Goal: Transaction & Acquisition: Purchase product/service

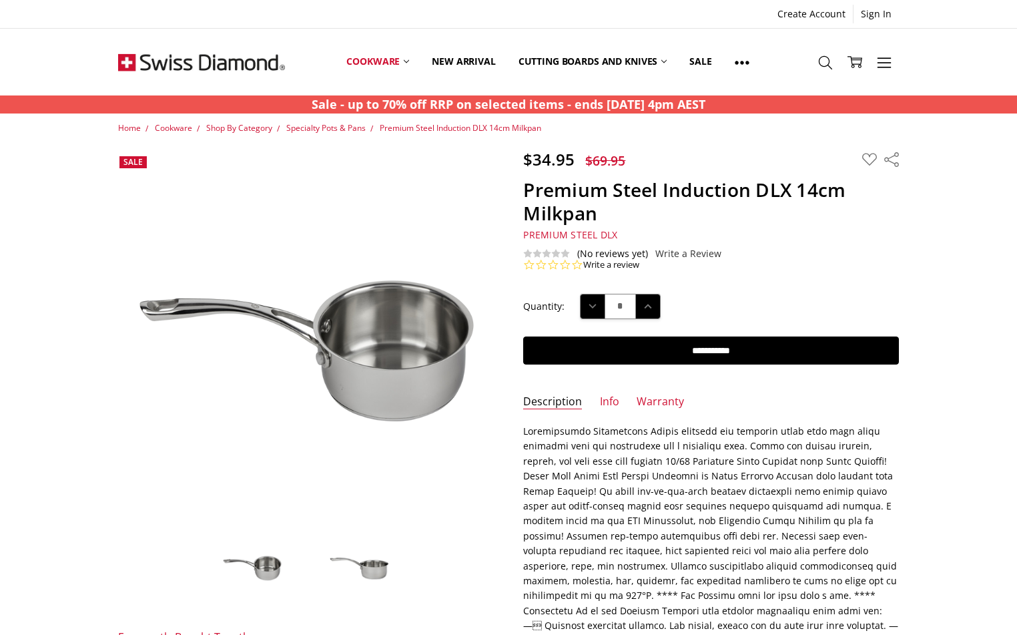
drag, startPoint x: 20, startPoint y: 316, endPoint x: 36, endPoint y: 286, distance: 33.5
click at [324, 126] on span "Specialty Pots & Pans" at bounding box center [325, 127] width 79 height 11
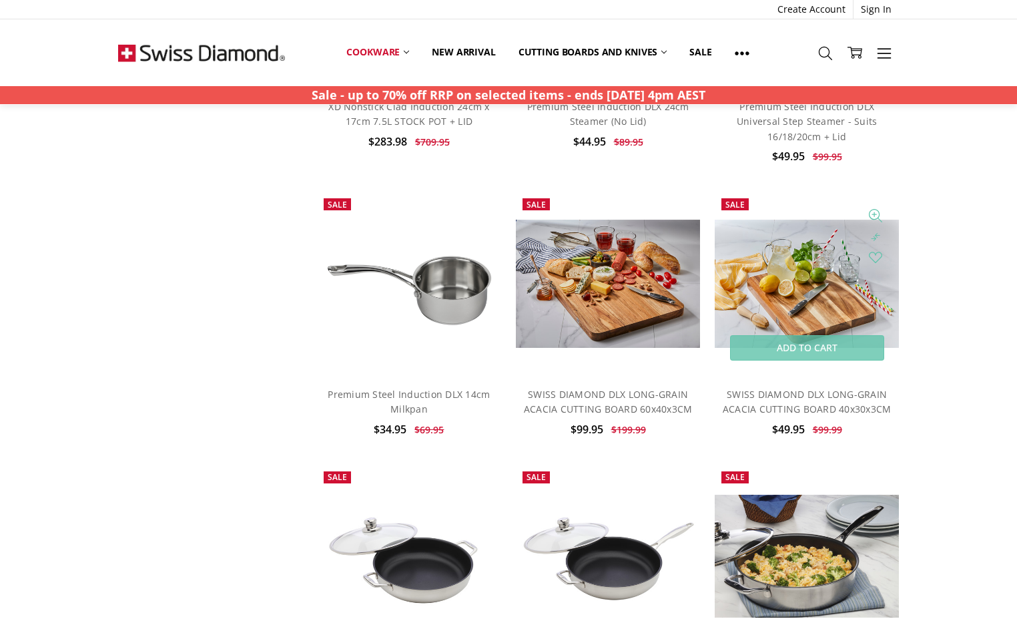
scroll to position [1135, 0]
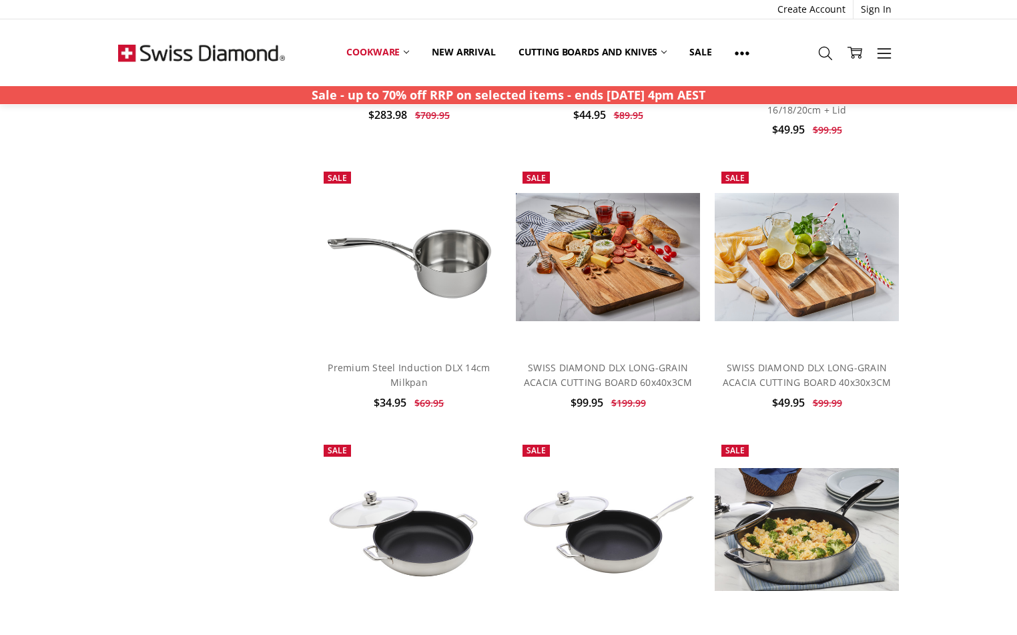
click at [985, 219] on div "Home Cookware Shop By Category Specialty Pots & Pans Show Filters Filter Browse…" at bounding box center [508, 131] width 1017 height 2288
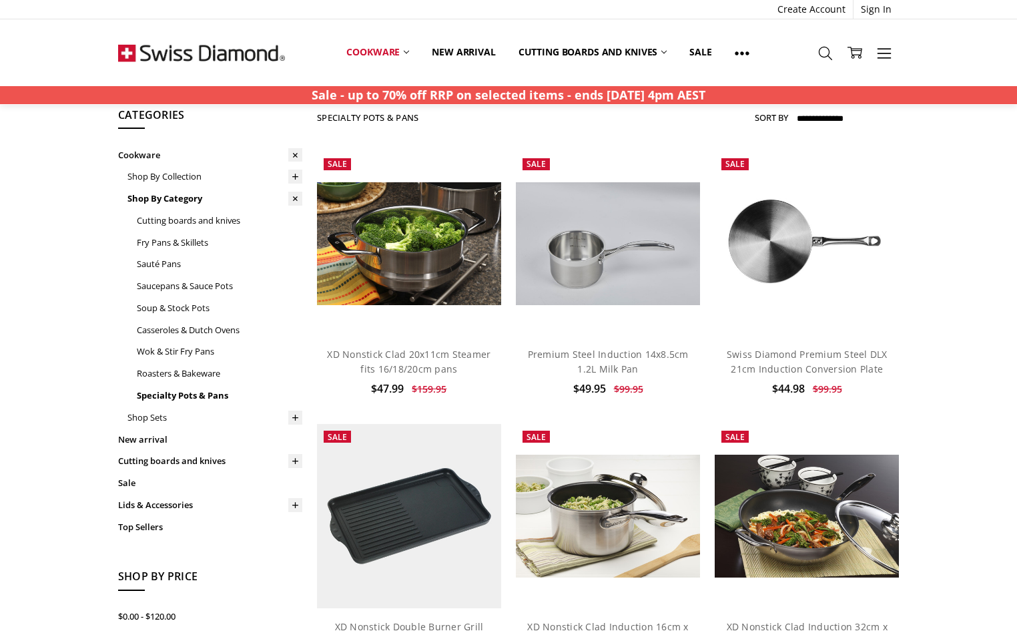
scroll to position [0, 0]
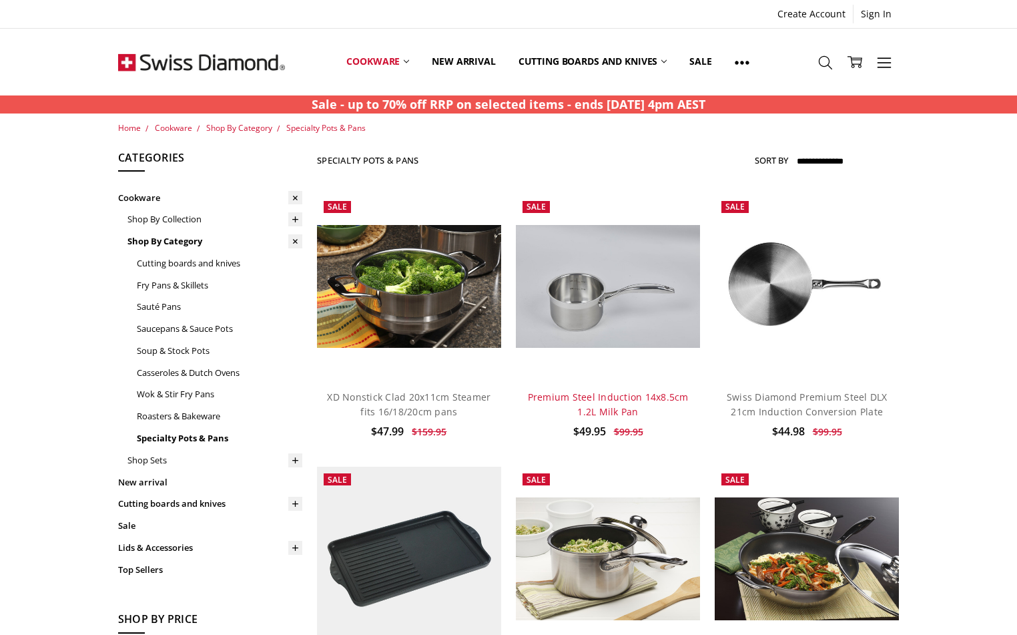
click at [599, 393] on link "Premium Steel Induction 14x8.5cm 1.2L Milk Pan" at bounding box center [608, 404] width 161 height 27
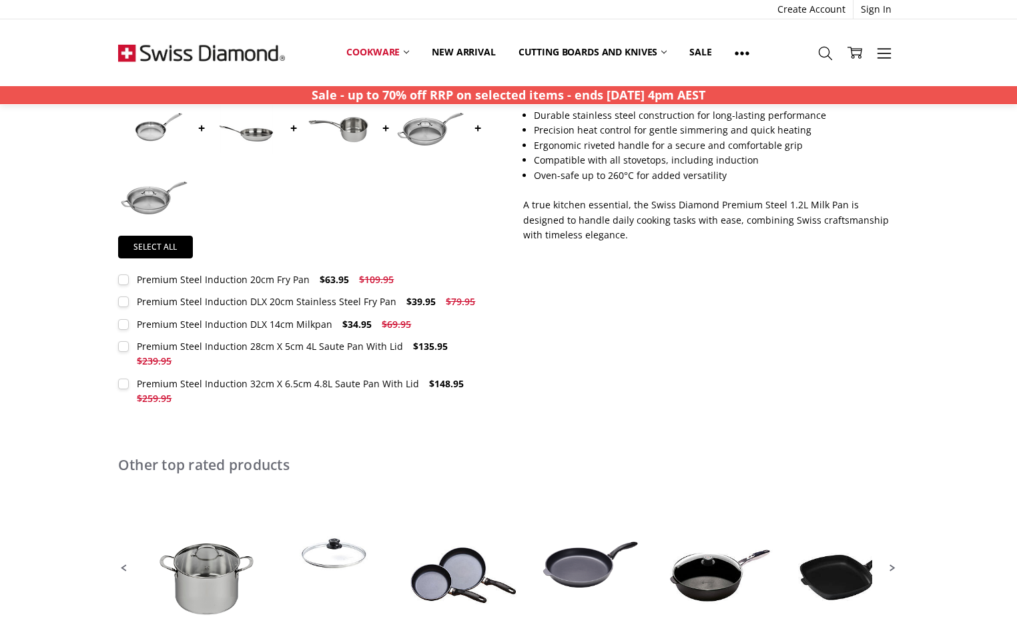
scroll to position [534, 0]
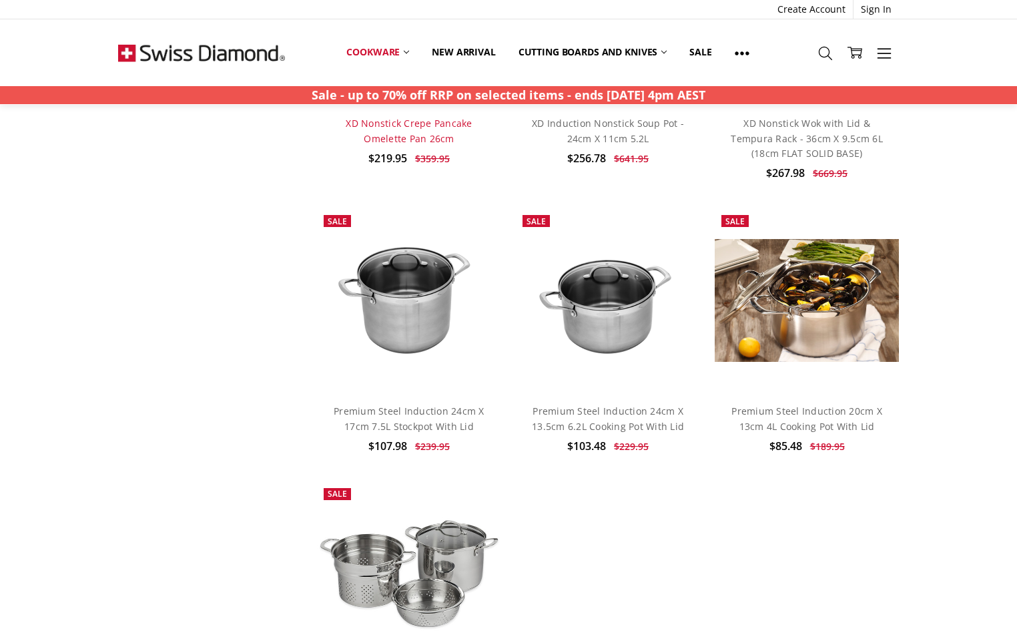
scroll to position [3405, 0]
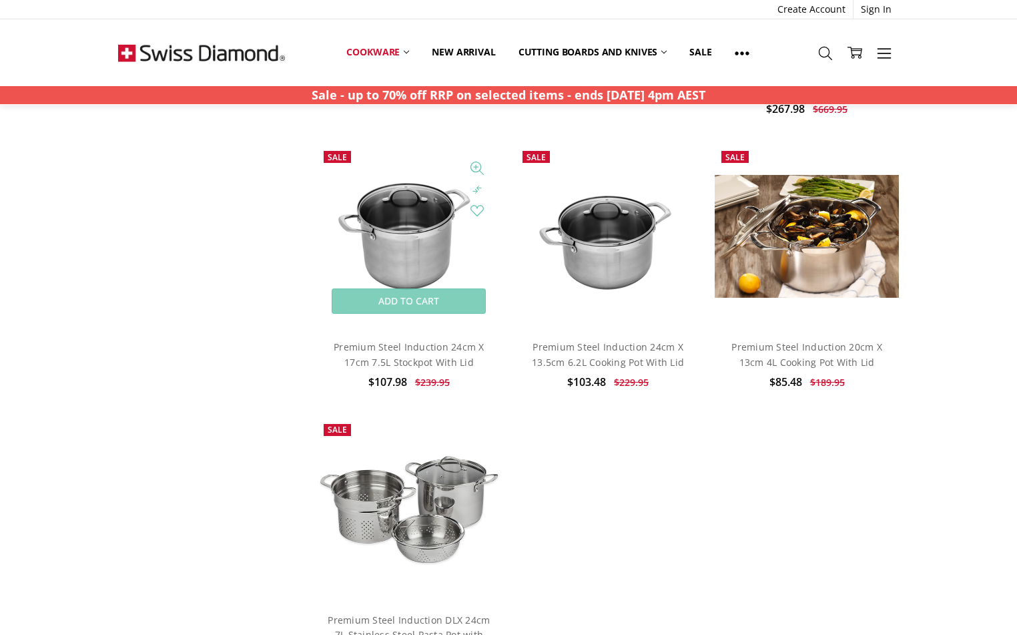
click at [408, 236] on img at bounding box center [409, 237] width 184 height 122
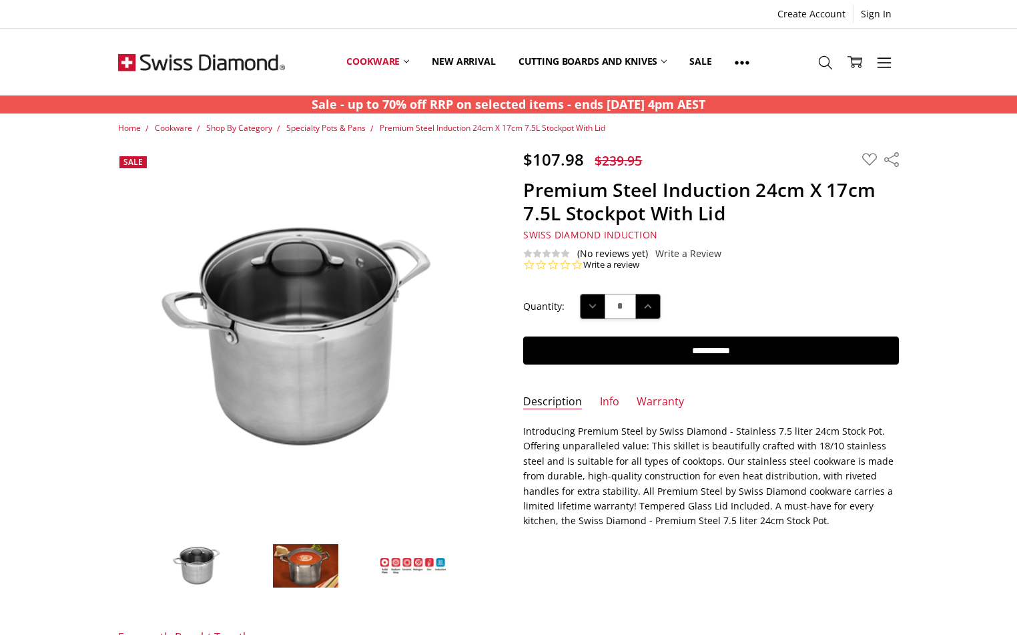
click at [302, 560] on img at bounding box center [305, 565] width 67 height 45
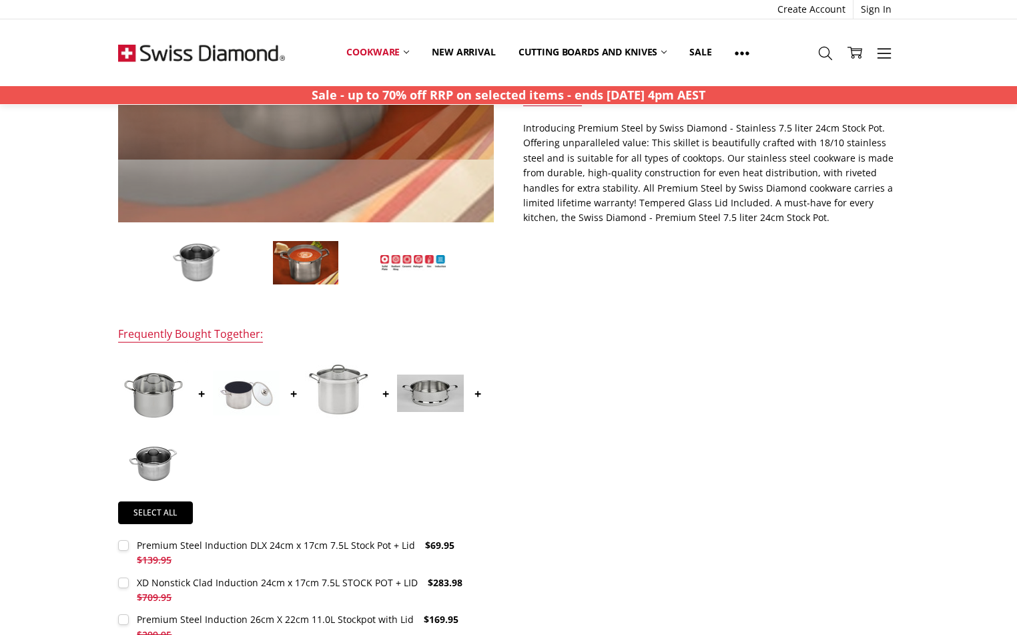
scroll to position [334, 0]
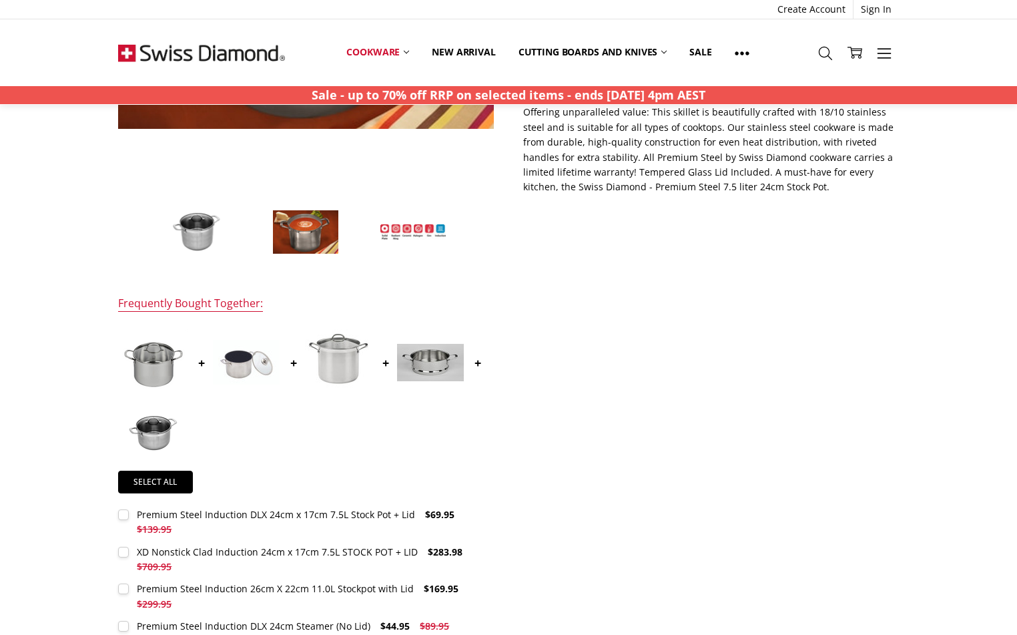
click at [194, 226] on img at bounding box center [198, 232] width 67 height 45
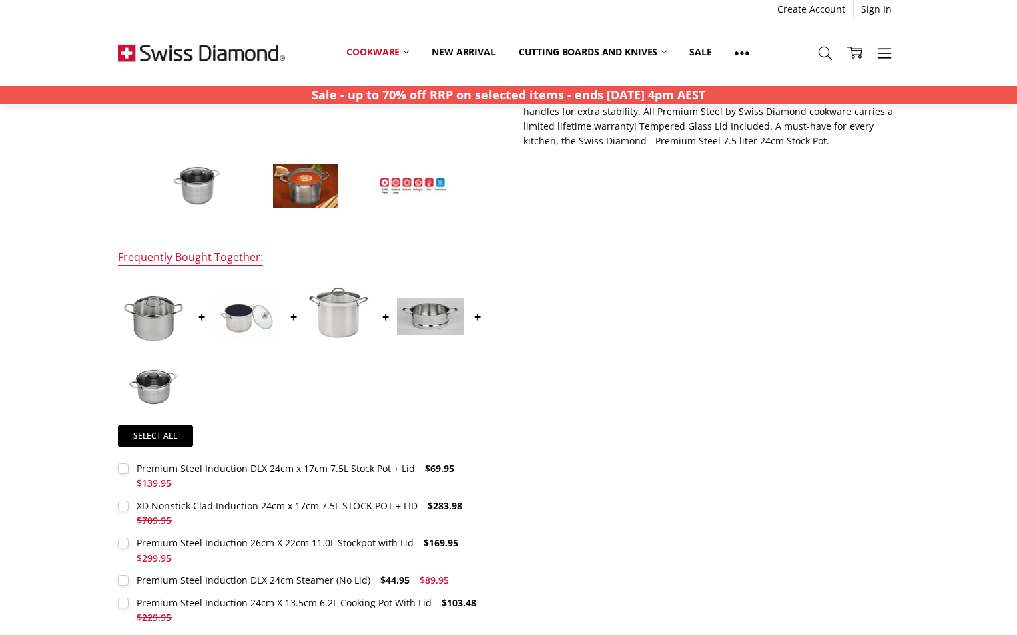
scroll to position [467, 0]
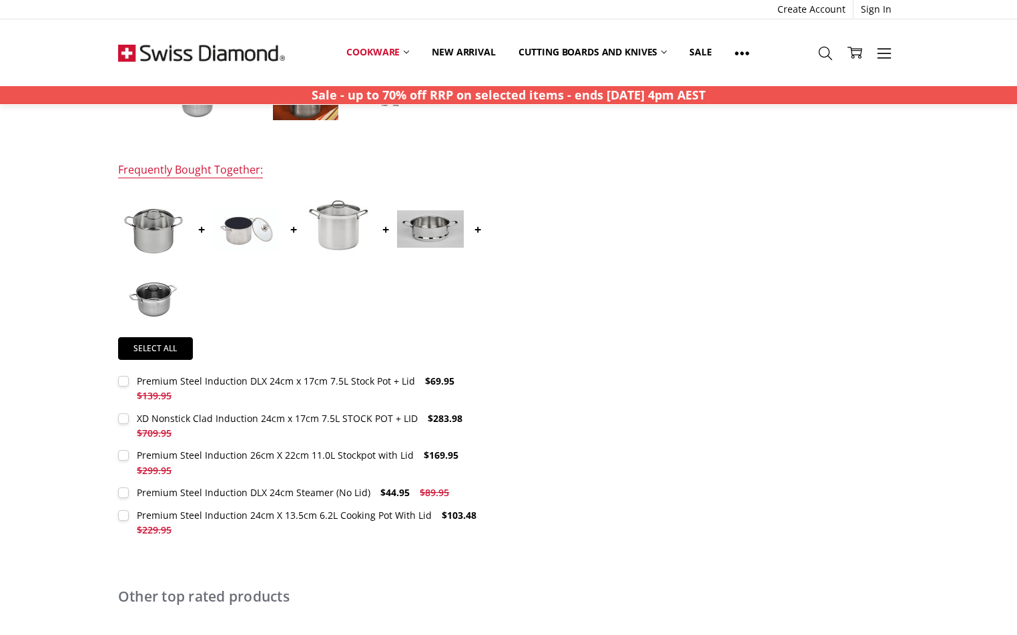
click at [268, 380] on div "Premium Steel Induction DLX 24cm x 17cm 7.5L Stock Pot + Lid" at bounding box center [276, 381] width 278 height 13
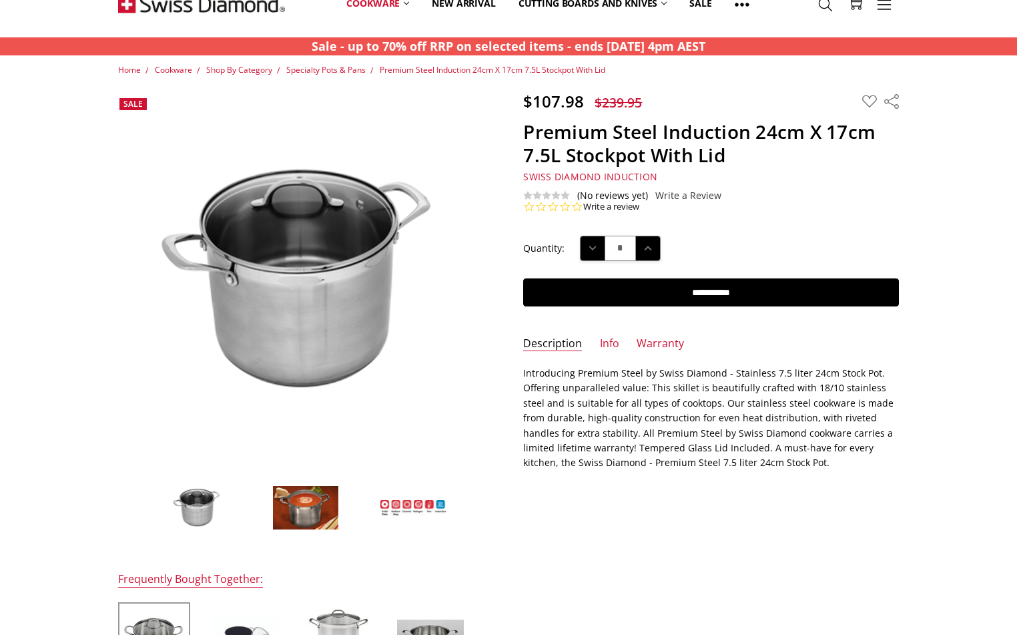
scroll to position [0, 0]
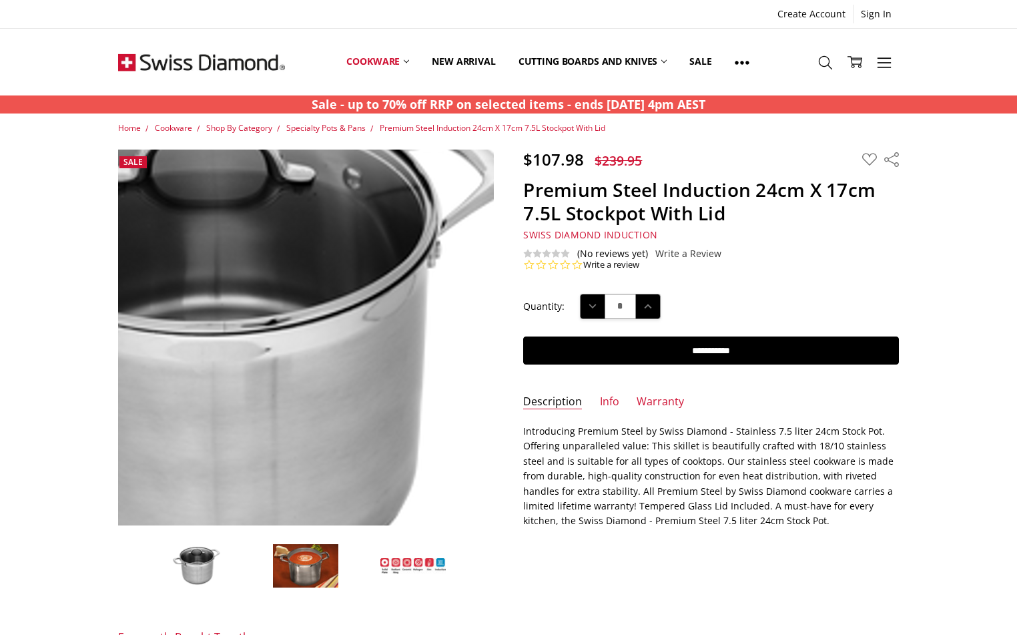
click at [366, 315] on img at bounding box center [229, 348] width 855 height 569
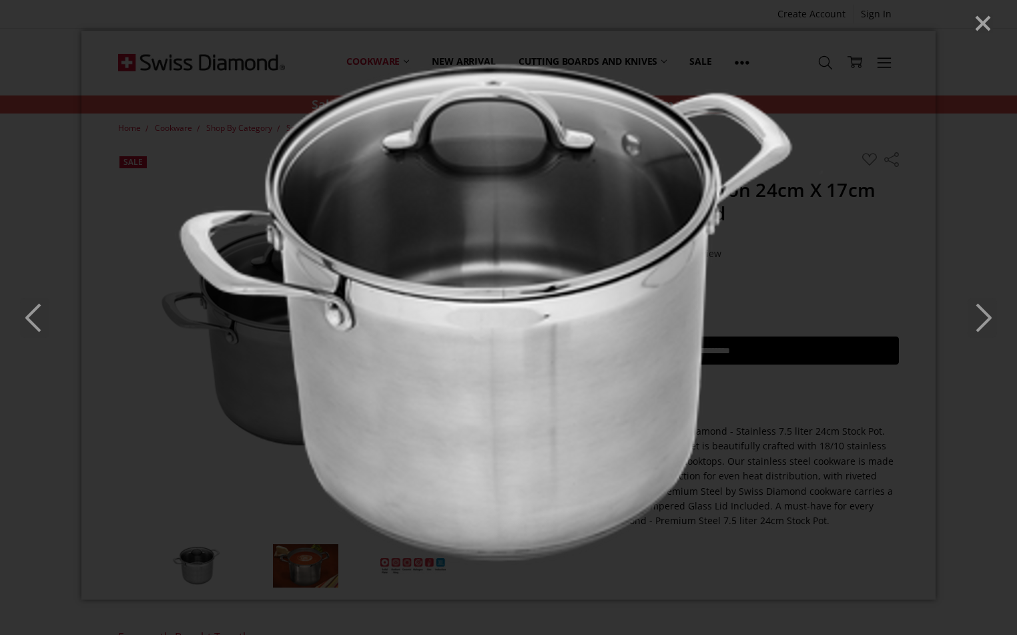
click at [988, 316] on polyline "Next" at bounding box center [983, 317] width 13 height 27
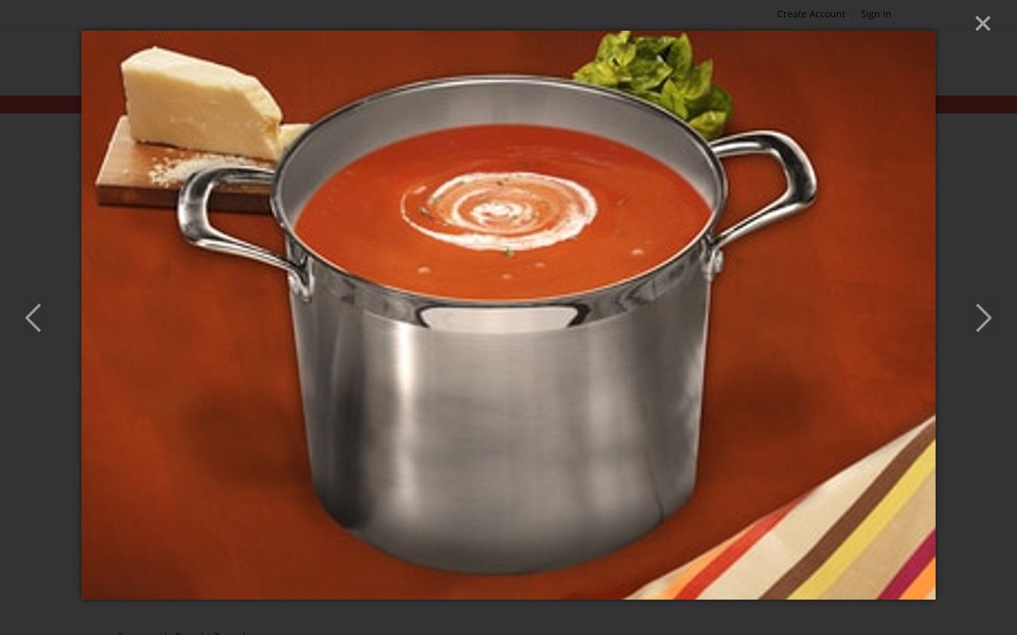
click at [987, 316] on polyline "Next" at bounding box center [983, 317] width 13 height 27
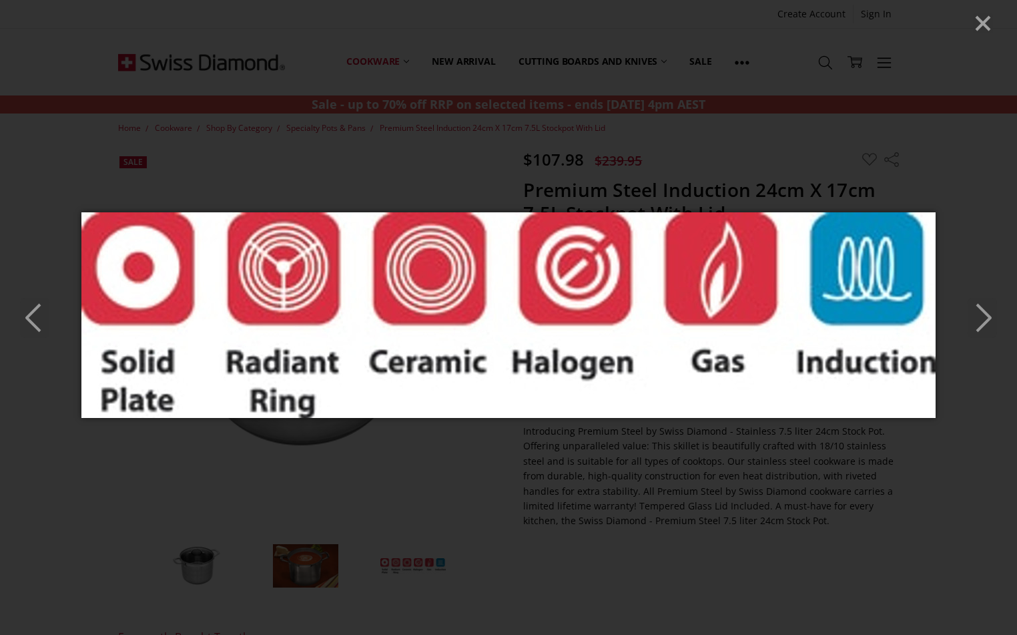
click at [987, 316] on polyline "Next" at bounding box center [983, 317] width 13 height 27
click at [33, 317] on icon "Previous" at bounding box center [34, 318] width 29 height 40
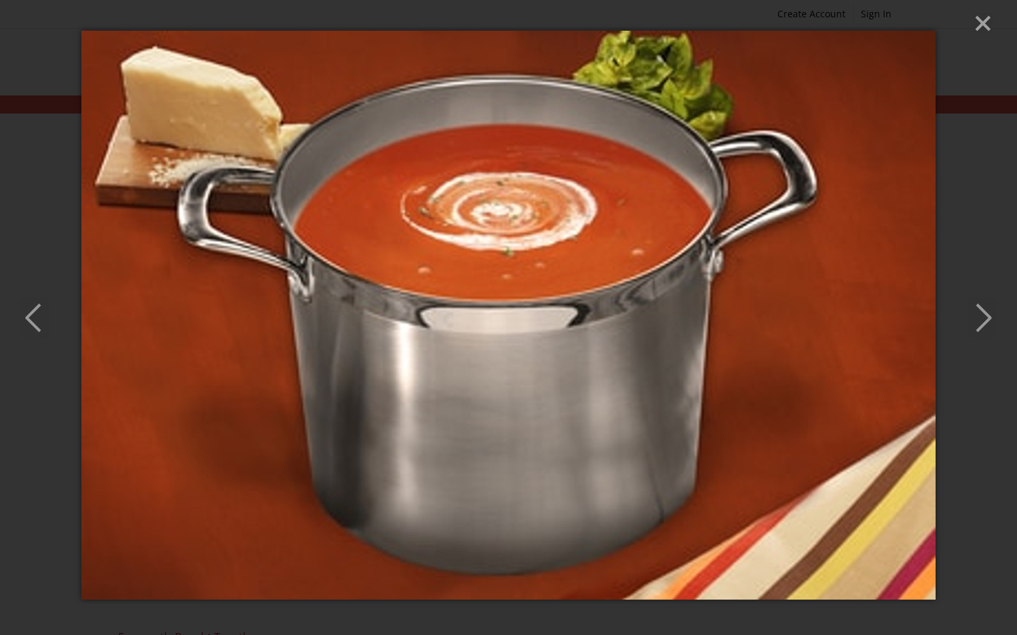
click at [33, 317] on icon "Previous" at bounding box center [34, 318] width 29 height 40
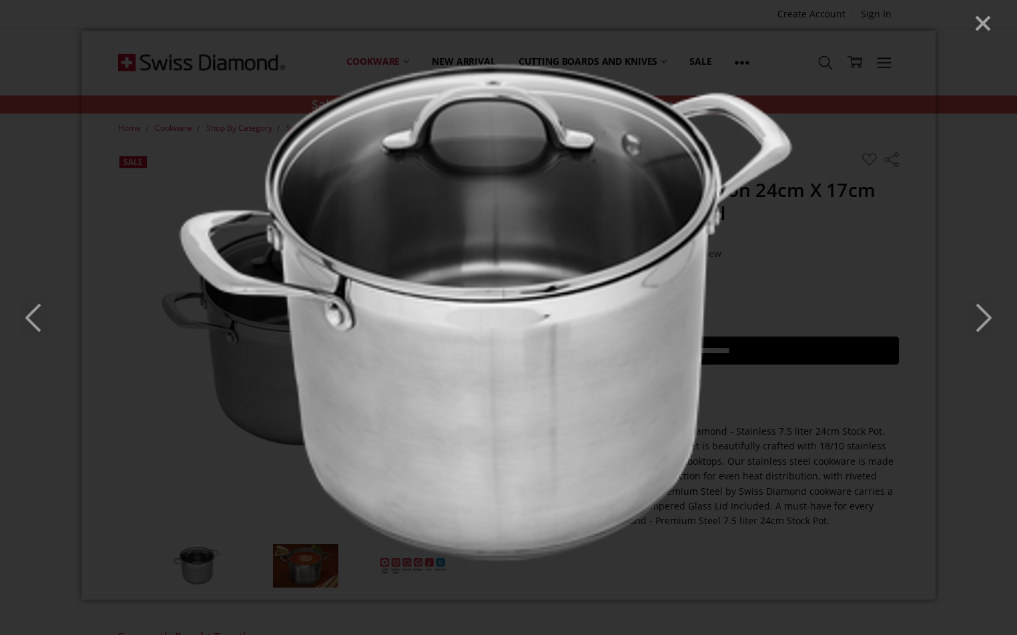
click at [33, 317] on icon "Previous" at bounding box center [34, 318] width 29 height 40
click at [983, 24] on line "Close" at bounding box center [983, 23] width 13 height 13
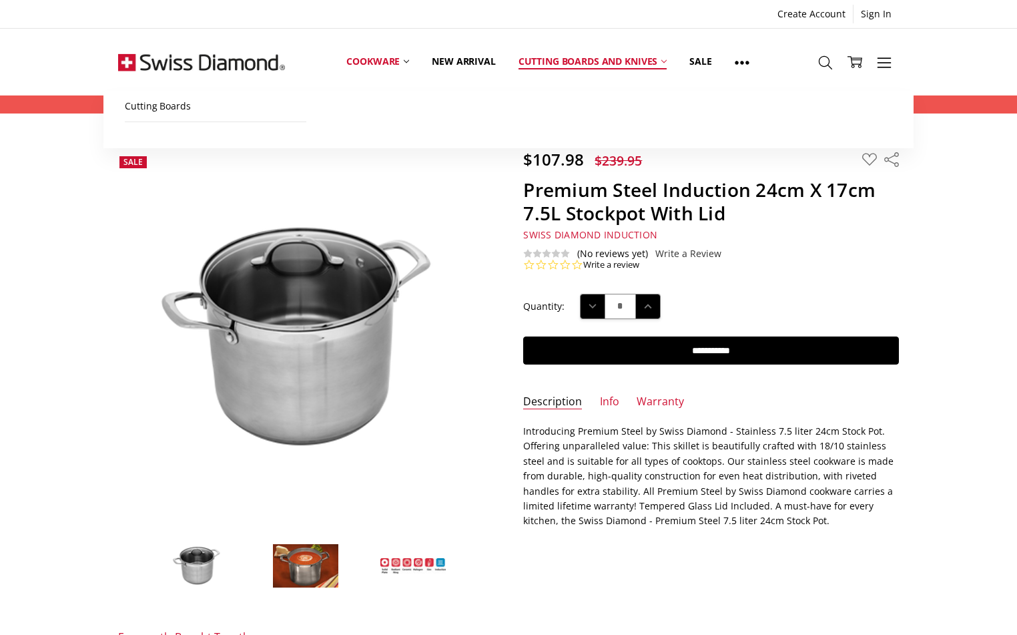
click at [574, 63] on link "Cutting boards and knives" at bounding box center [593, 61] width 172 height 59
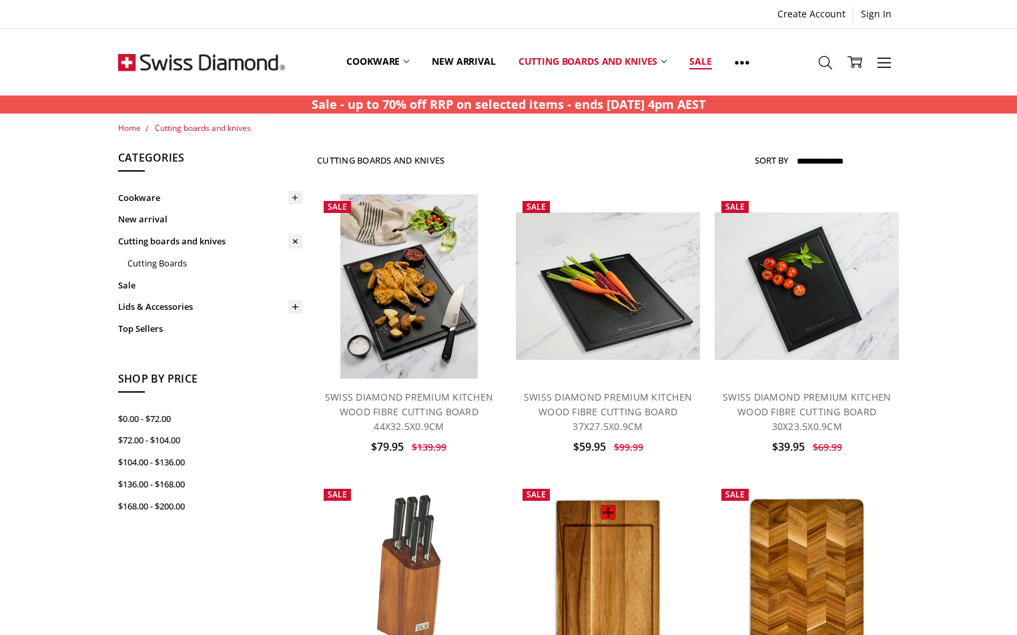
click at [705, 60] on link "Sale" at bounding box center [700, 61] width 45 height 59
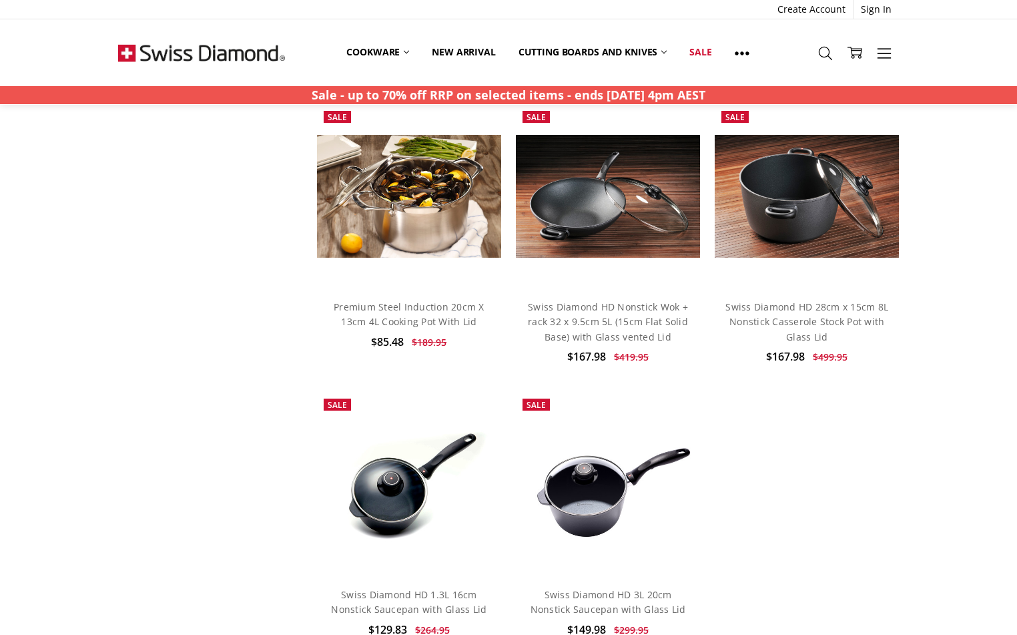
scroll to position [6335, 0]
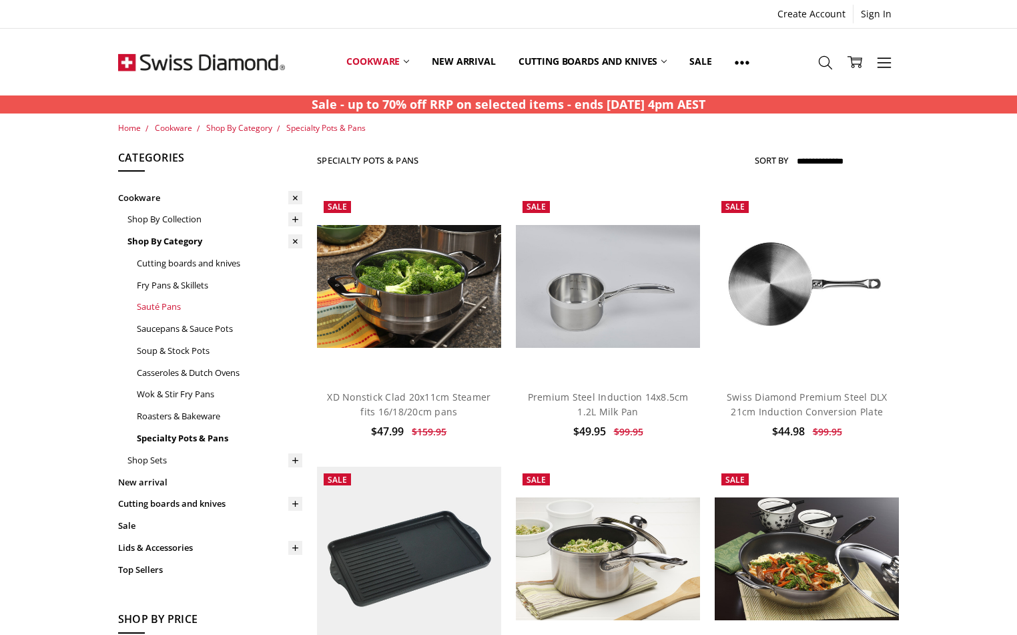
click at [170, 306] on link "Sauté Pans" at bounding box center [220, 307] width 166 height 22
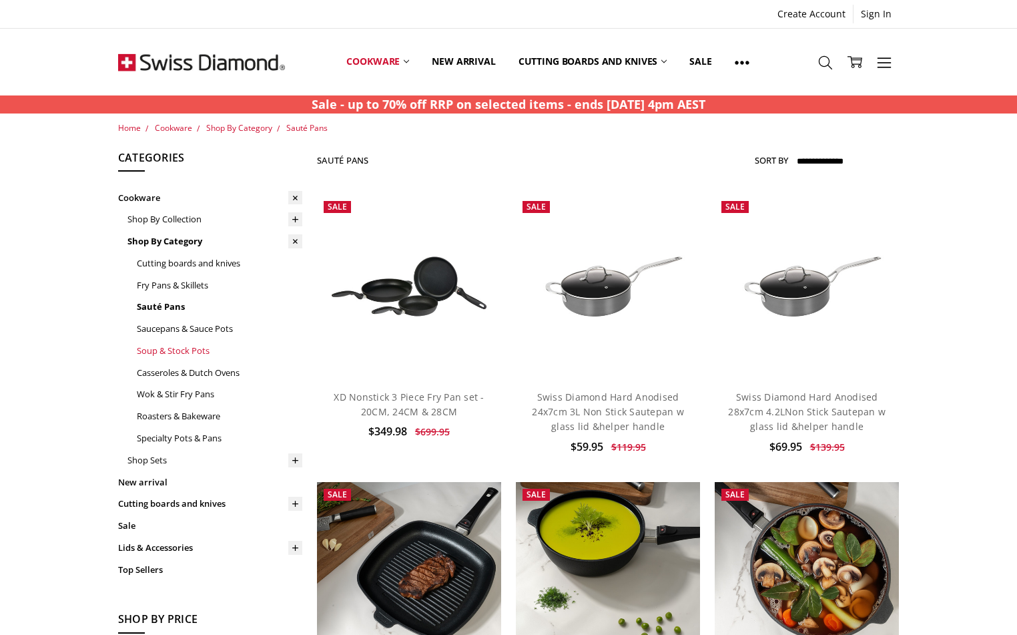
click at [194, 352] on link "Soup & Stock Pots" at bounding box center [220, 351] width 166 height 22
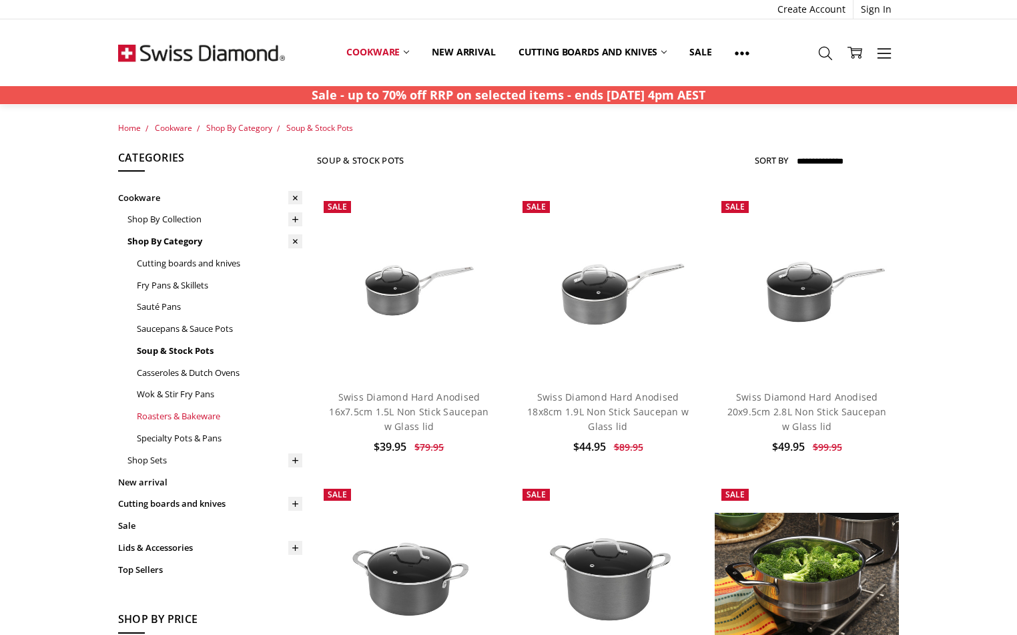
scroll to position [67, 0]
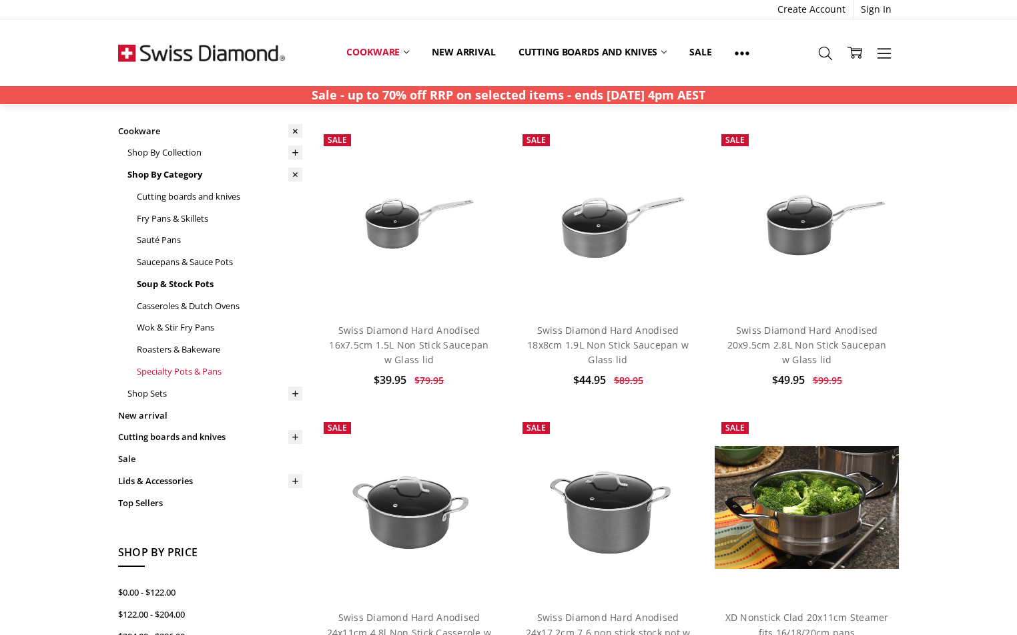
click at [188, 369] on link "Specialty Pots & Pans" at bounding box center [220, 371] width 166 height 22
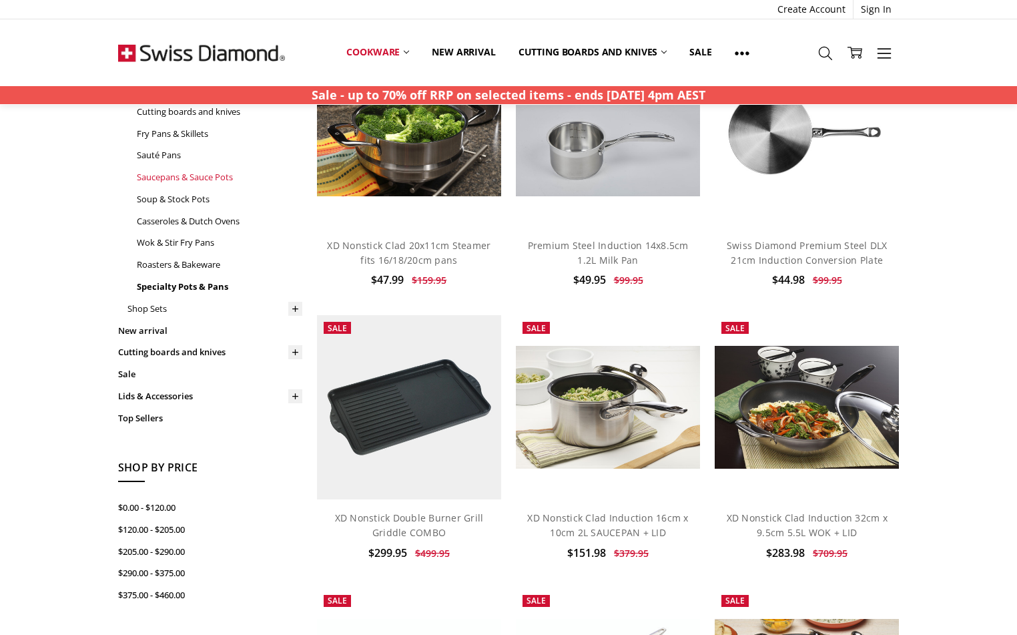
scroll to position [200, 0]
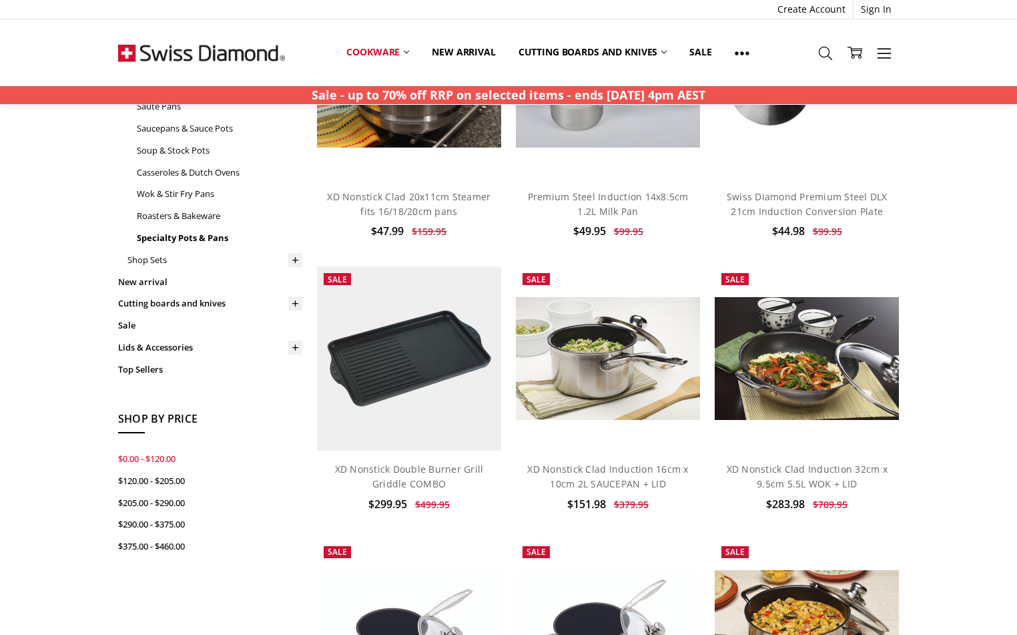
click at [162, 448] on link "$0.00 - $120.00" at bounding box center [210, 459] width 184 height 22
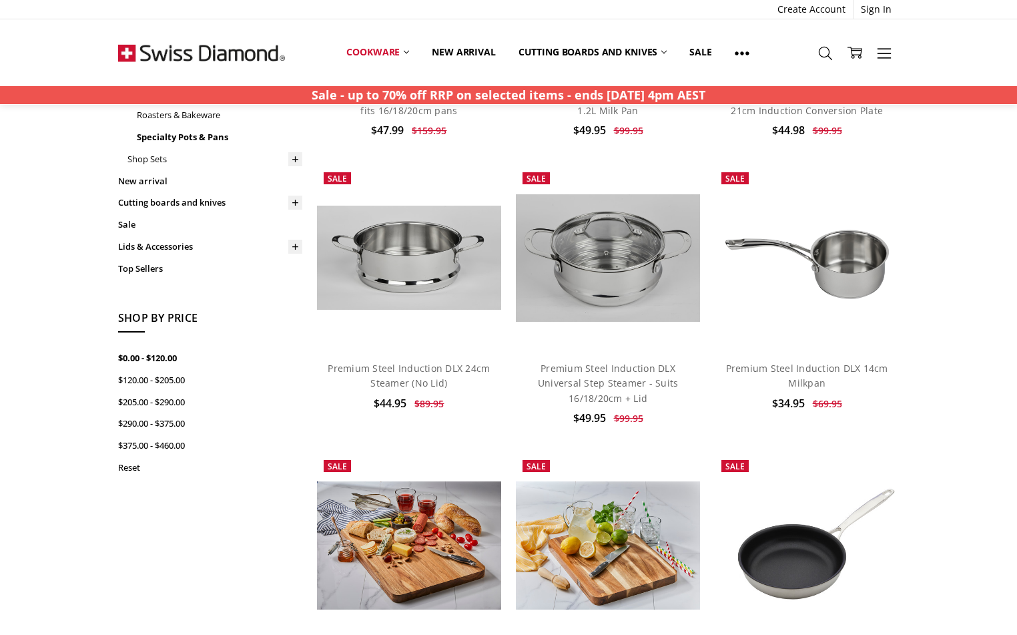
scroll to position [334, 0]
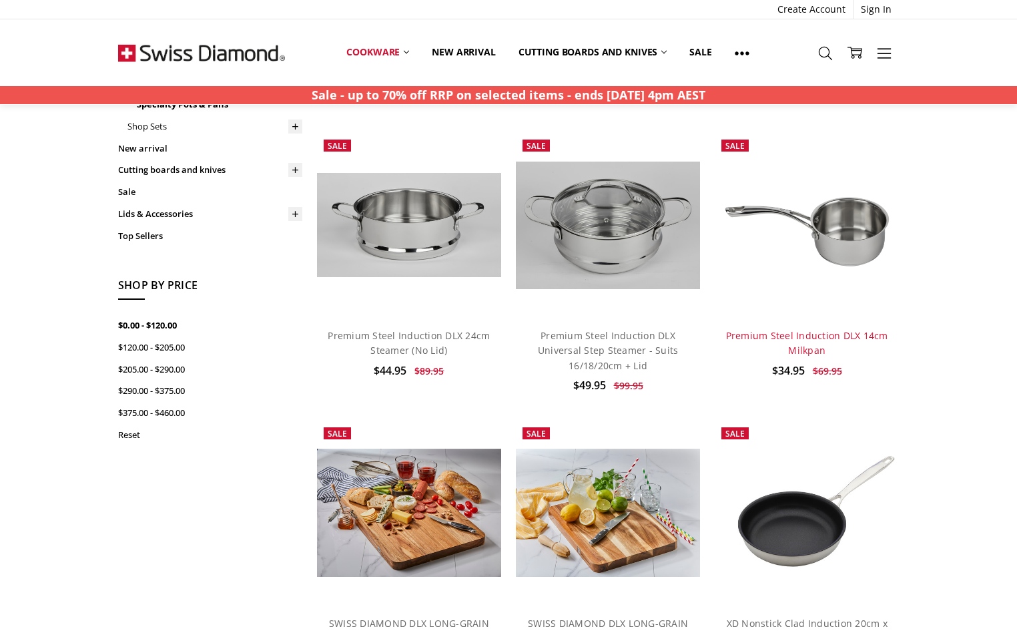
click at [810, 338] on link "Premium Steel Induction DLX 14cm Milkpan" at bounding box center [807, 342] width 162 height 27
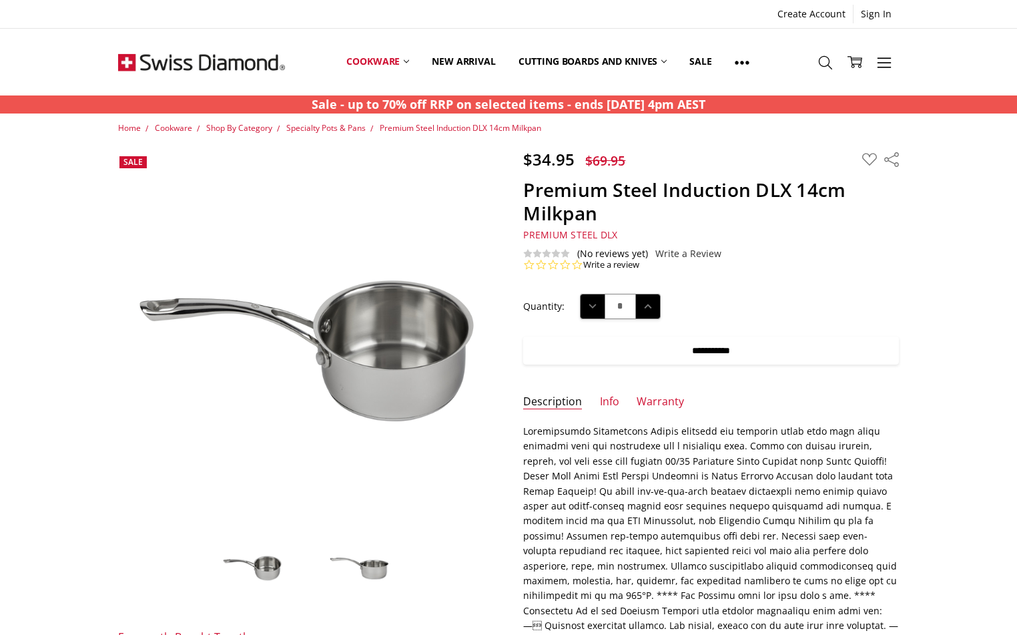
click at [724, 350] on input "**********" at bounding box center [711, 350] width 376 height 28
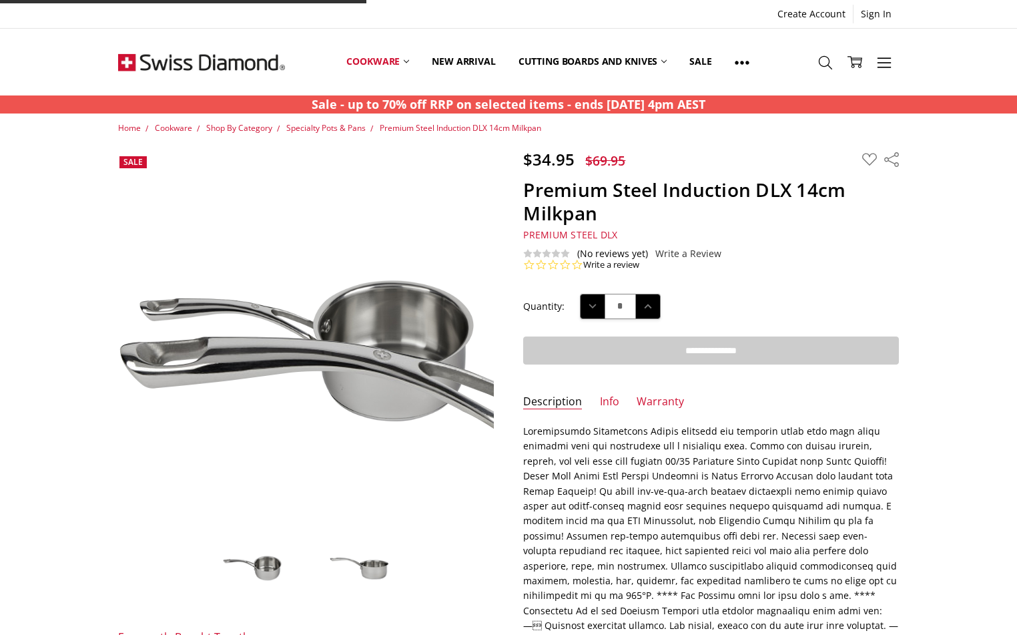
type input "**********"
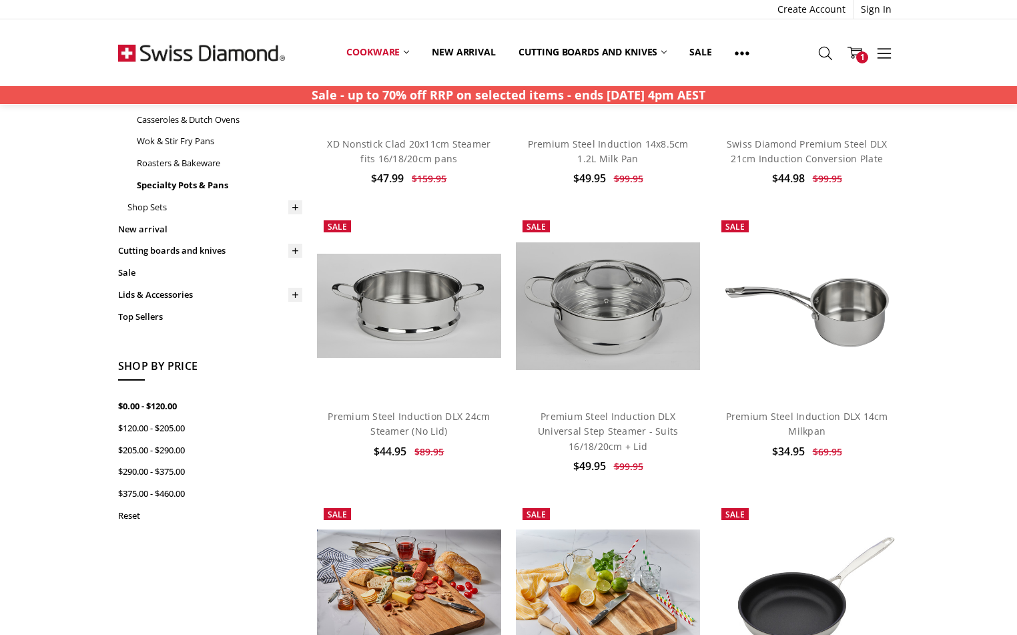
scroll to position [267, 0]
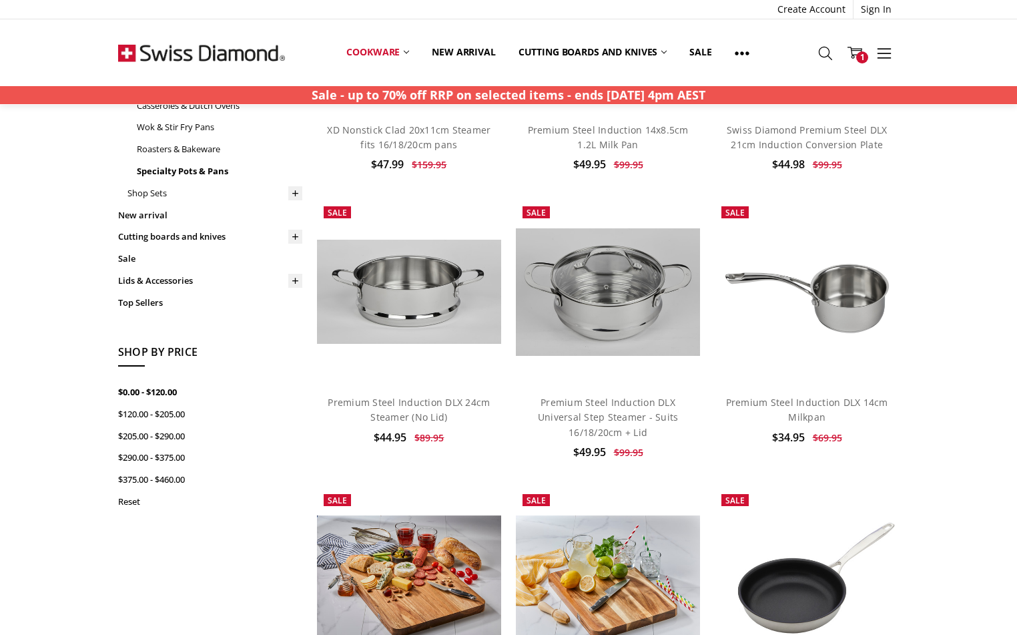
click at [985, 298] on div "Home Cookware Shop By Category Specialty Pots & Pans Show Filters Filter Browse…" at bounding box center [508, 579] width 1017 height 1451
click at [861, 54] on span "1" at bounding box center [863, 57] width 12 height 12
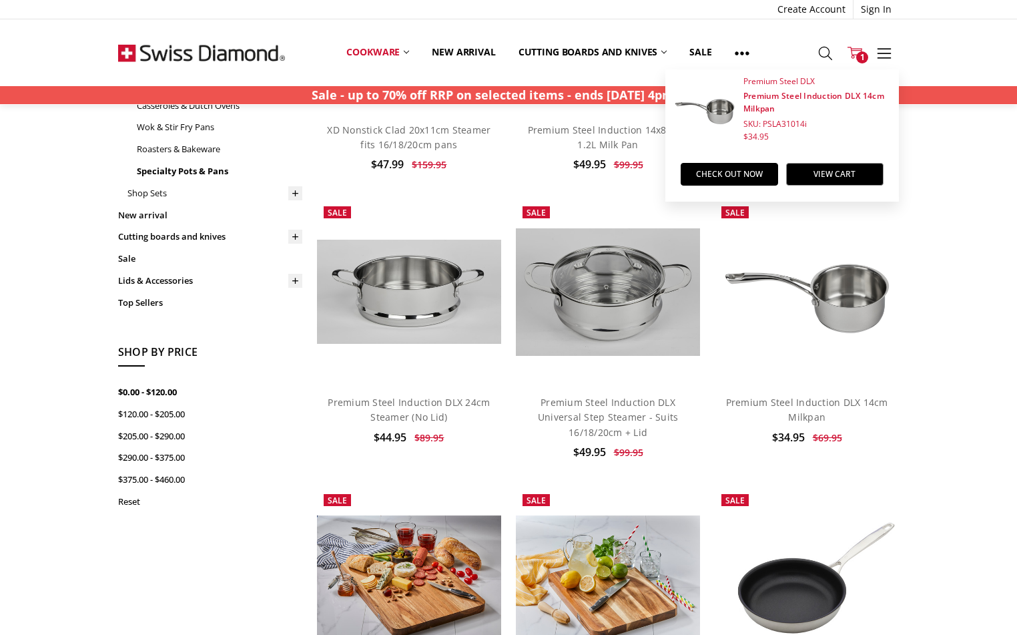
click at [963, 208] on div "Home Cookware Shop By Category Specialty Pots & Pans Show Filters Filter Browse…" at bounding box center [508, 579] width 1017 height 1451
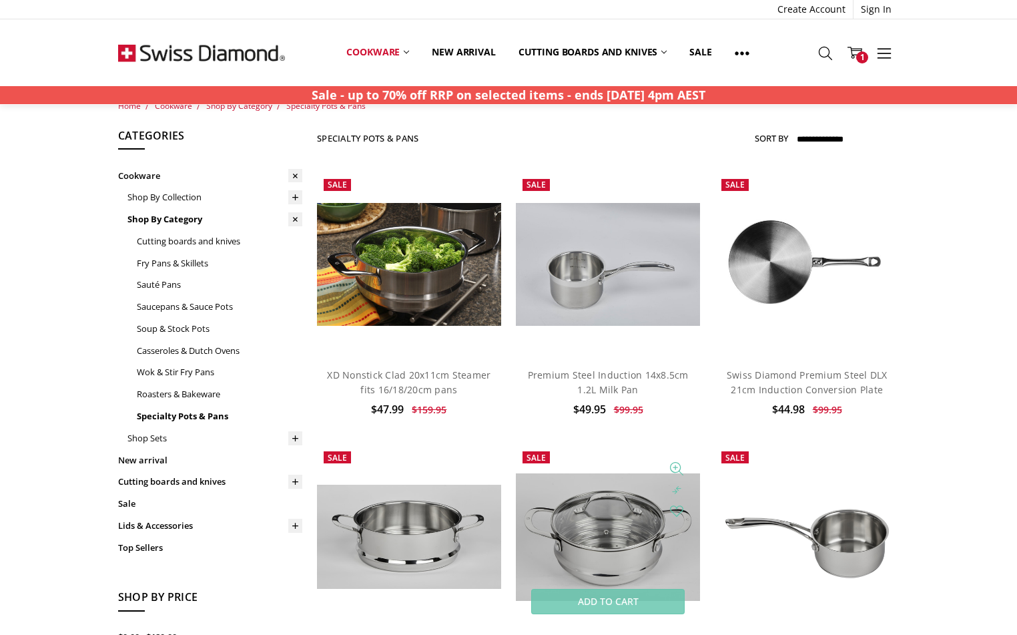
scroll to position [0, 0]
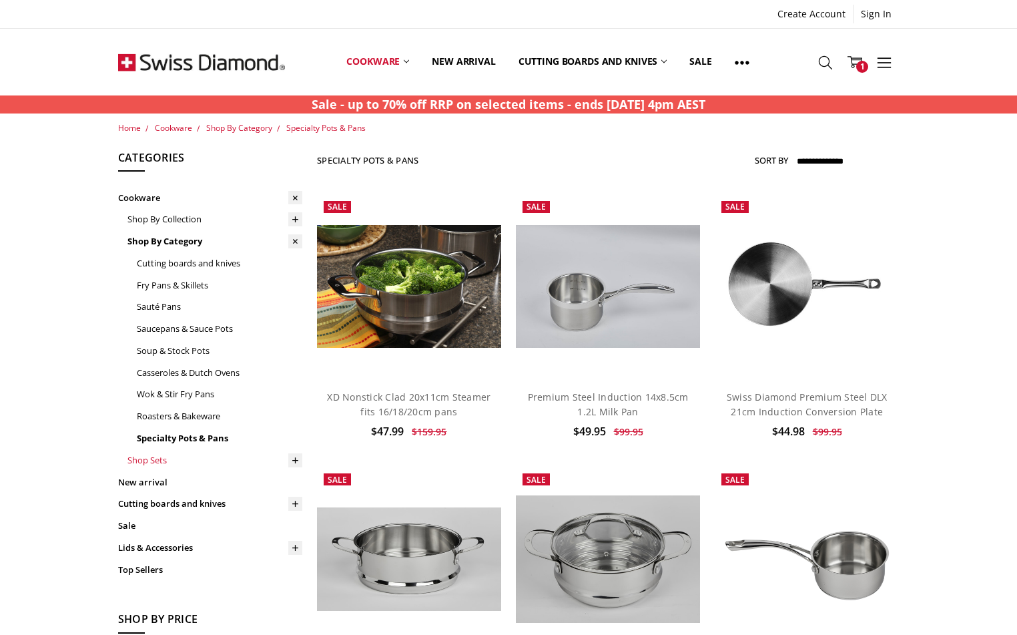
click at [148, 459] on link "Shop Sets" at bounding box center [215, 460] width 175 height 22
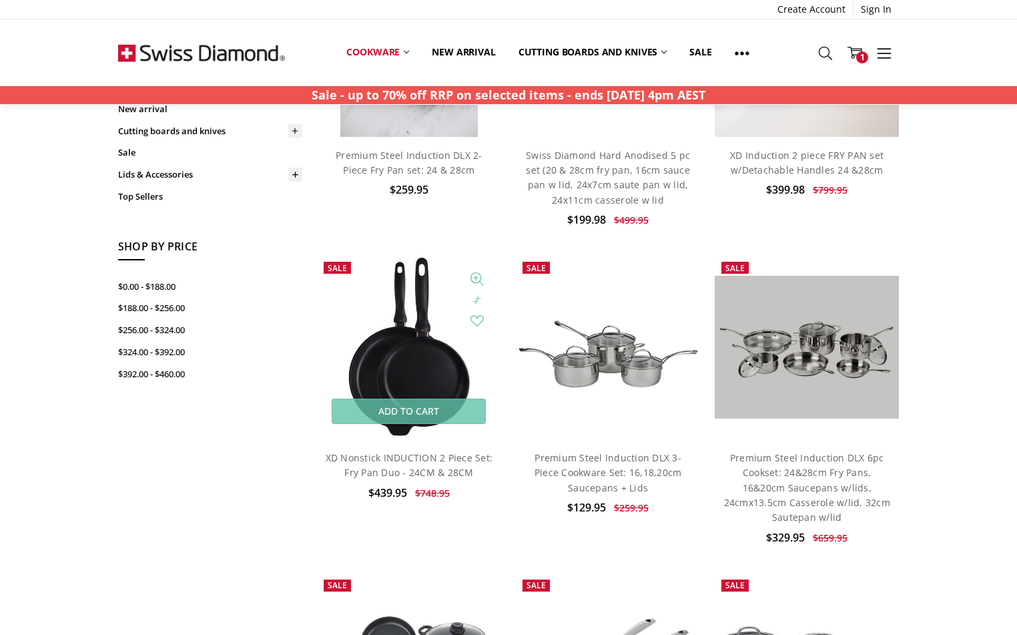
scroll to position [401, 0]
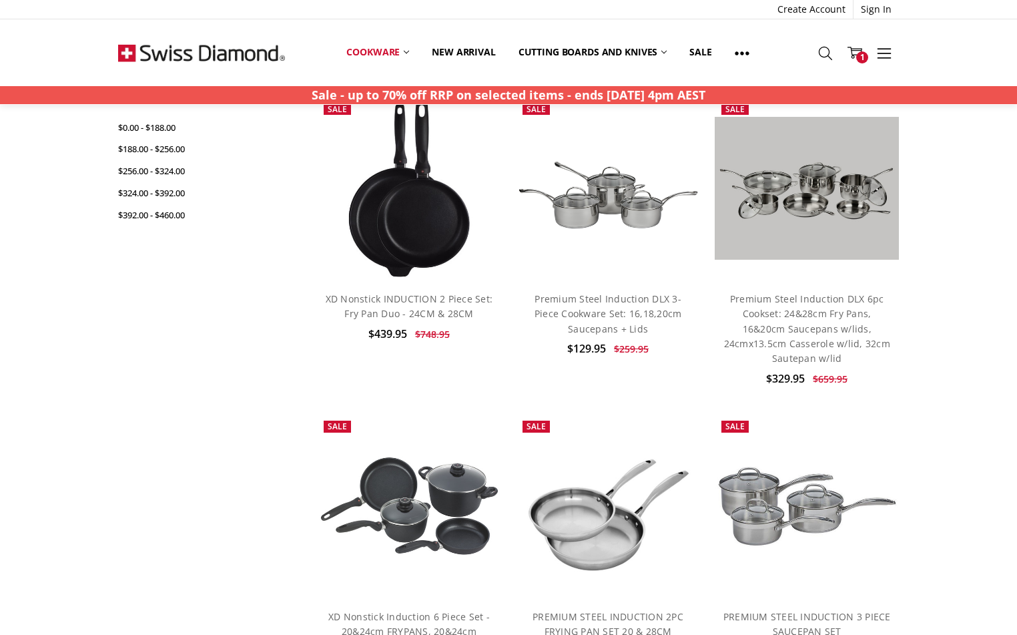
click at [587, 305] on h4 "Premium Steel Induction DLX 3-Piece Cookware Set: 16,18,20cm Saucepans + Lids" at bounding box center [608, 314] width 170 height 45
click at [600, 304] on h4 "Premium Steel Induction DLX 3-Piece Cookware Set: 16,18,20cm Saucepans + Lids" at bounding box center [608, 314] width 170 height 45
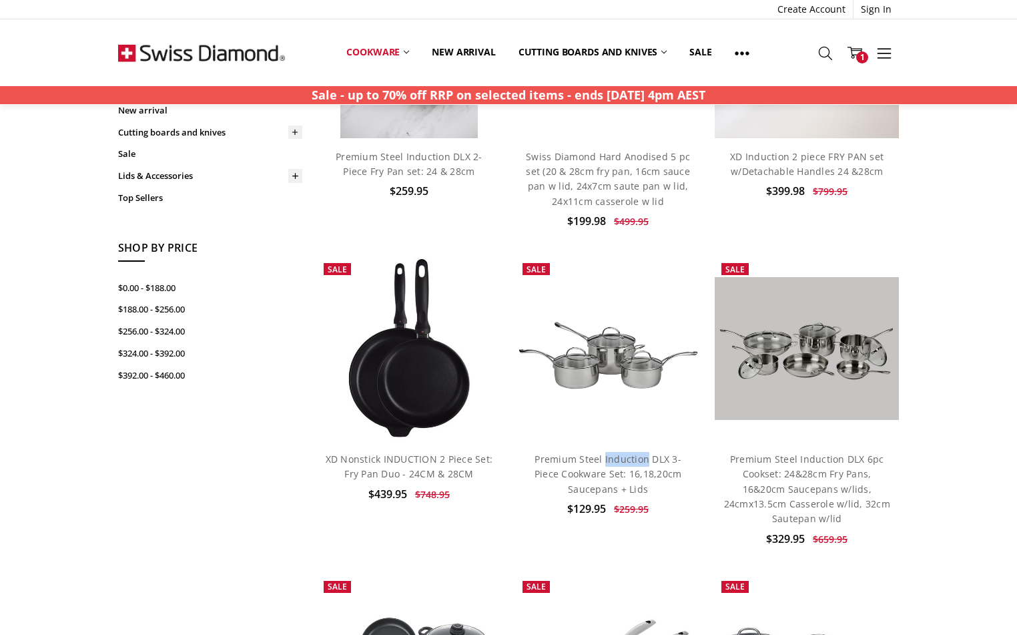
scroll to position [0, 0]
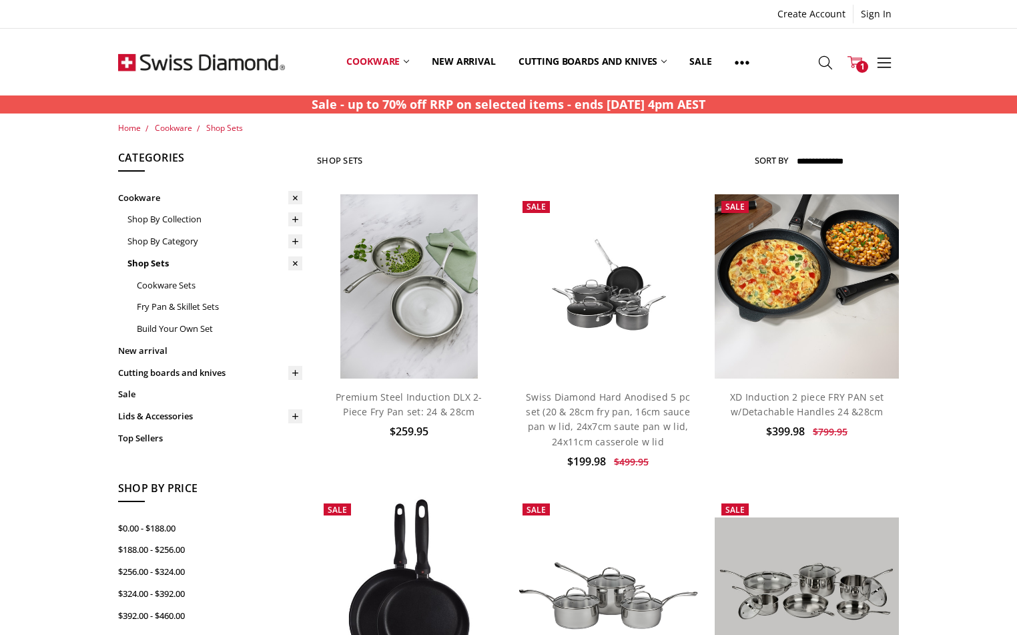
click at [855, 65] on use at bounding box center [855, 62] width 15 height 12
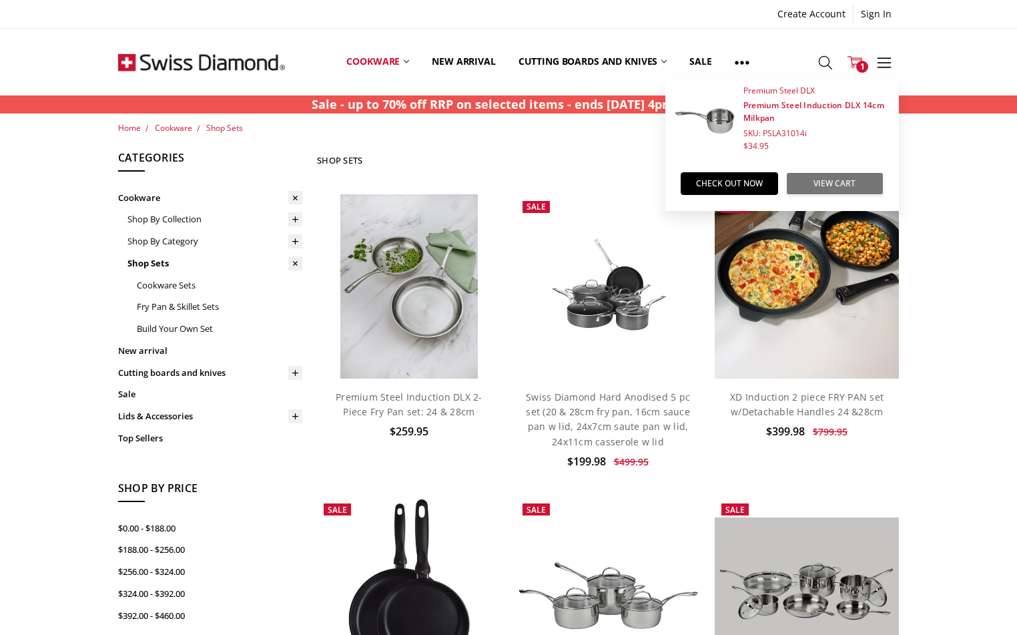
click at [847, 184] on link "View Cart" at bounding box center [834, 183] width 97 height 23
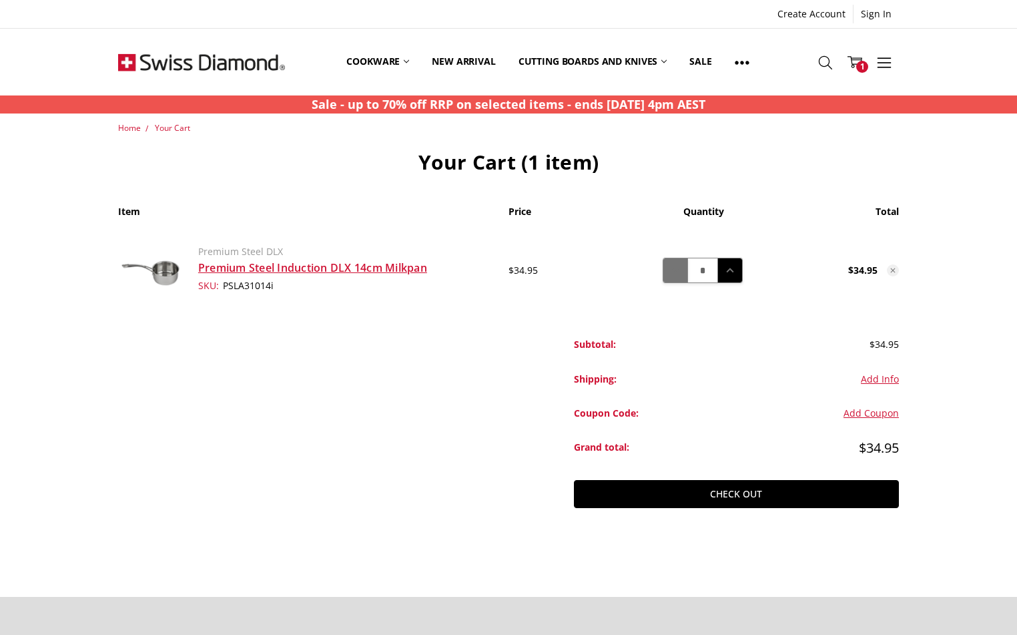
click at [673, 266] on icon at bounding box center [675, 270] width 15 height 15
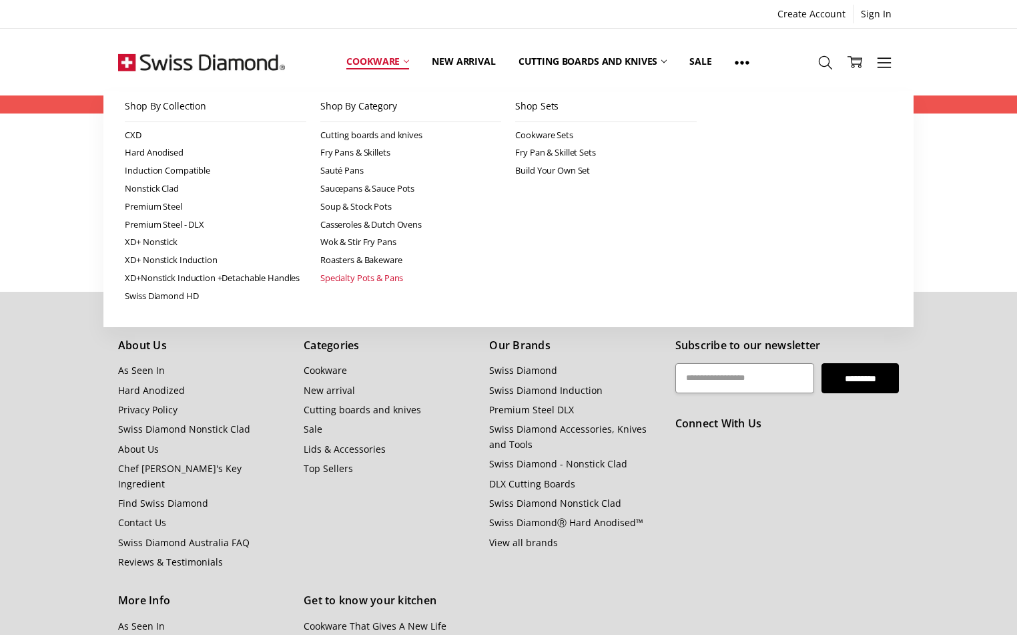
click at [366, 275] on link "Specialty Pots & Pans" at bounding box center [411, 278] width 182 height 18
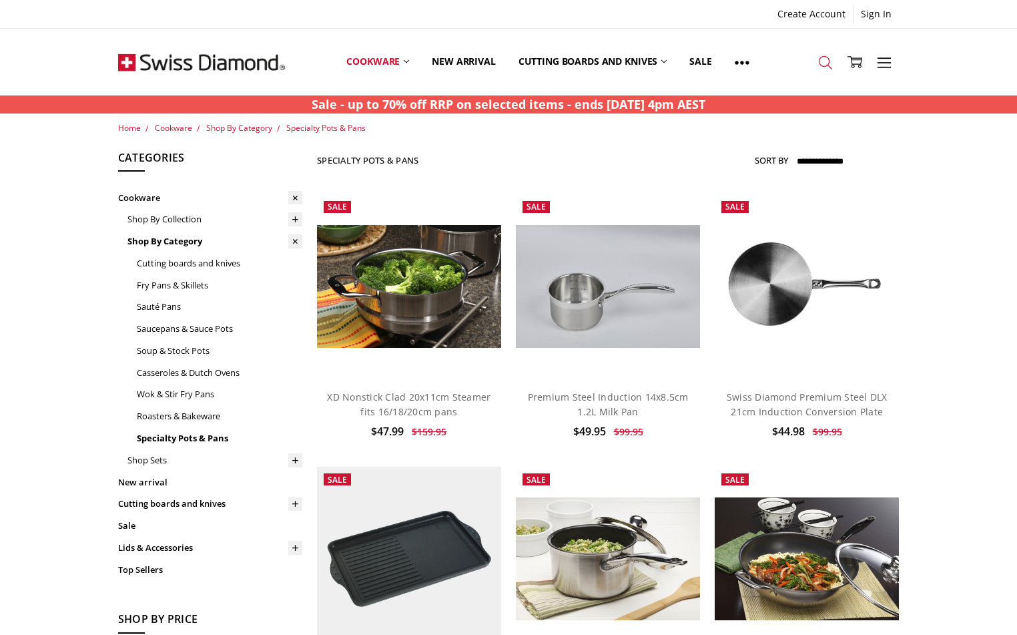
click at [825, 56] on use at bounding box center [825, 62] width 13 height 13
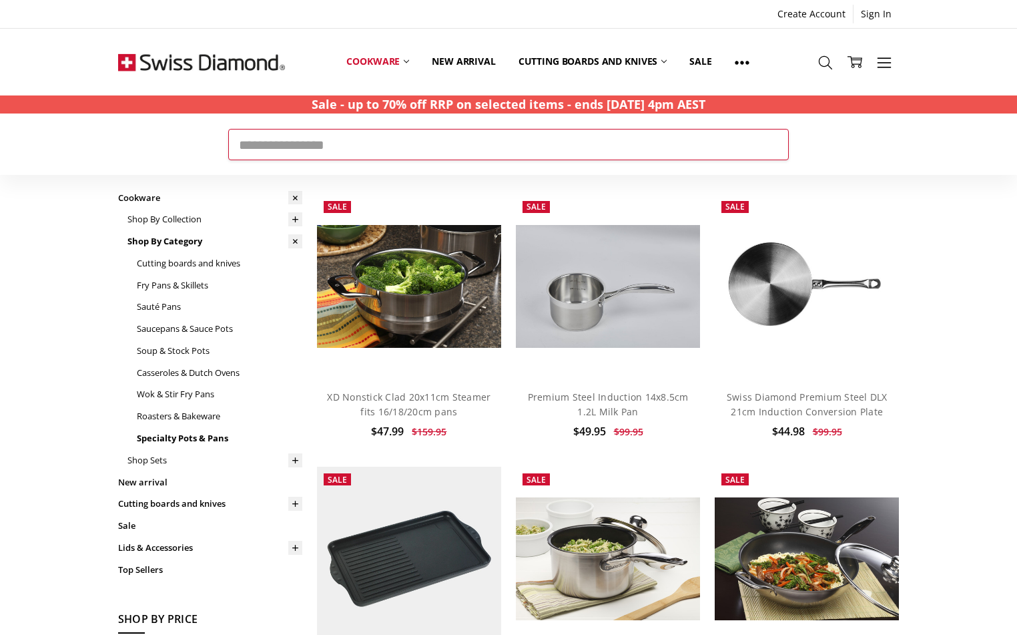
click at [553, 152] on input "Search" at bounding box center [508, 144] width 561 height 31
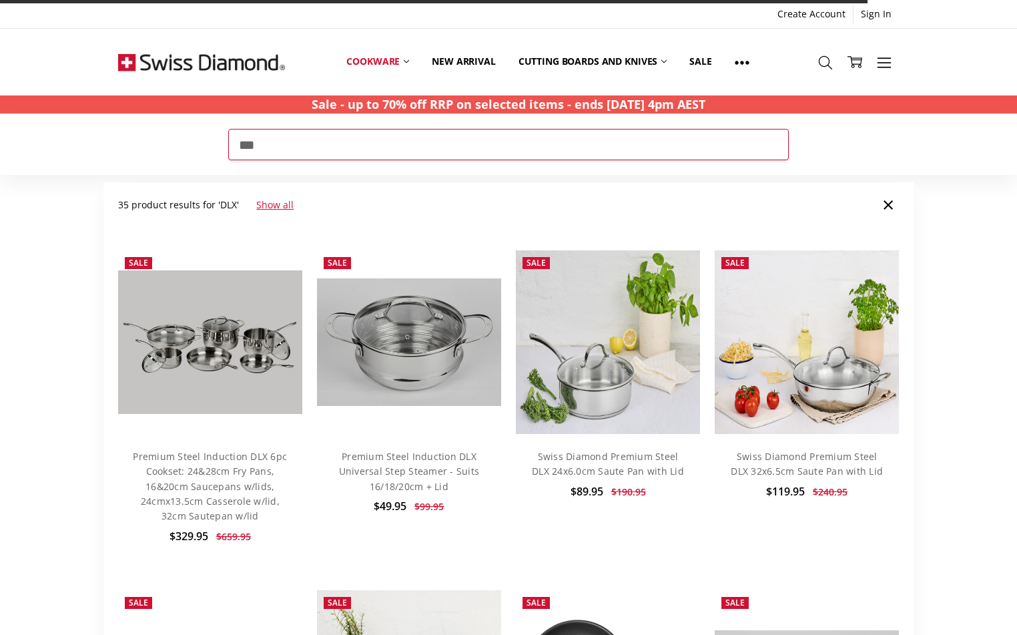
type input "***"
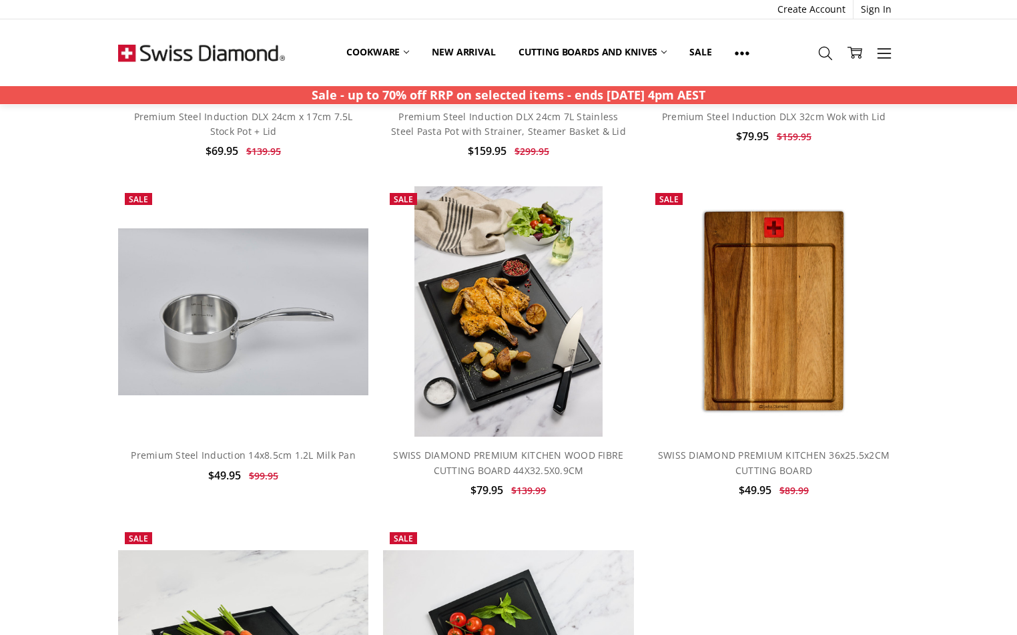
scroll to position [3872, 0]
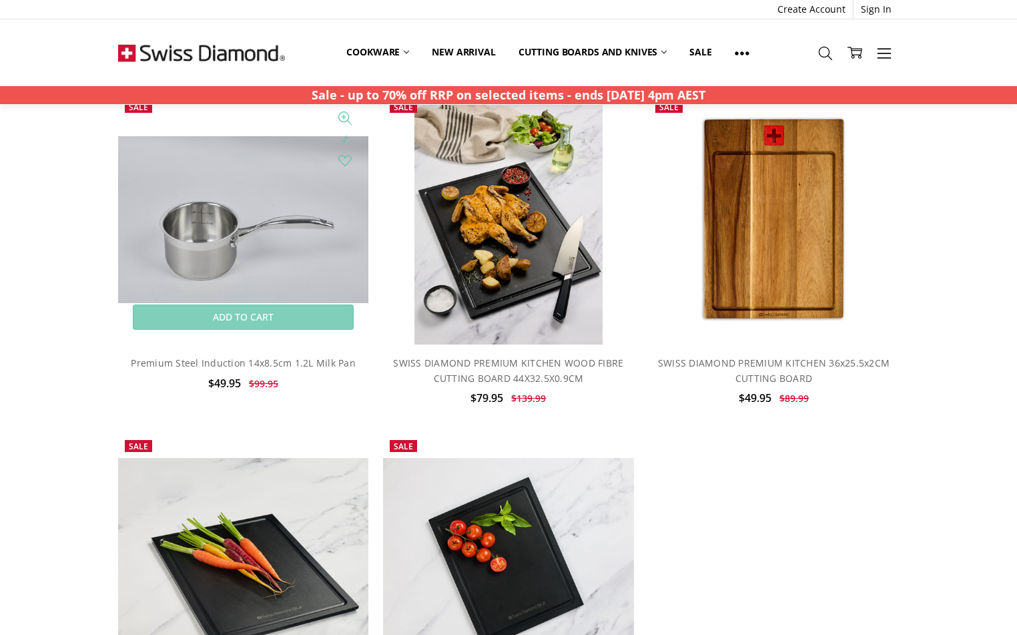
click at [210, 247] on img at bounding box center [243, 219] width 250 height 167
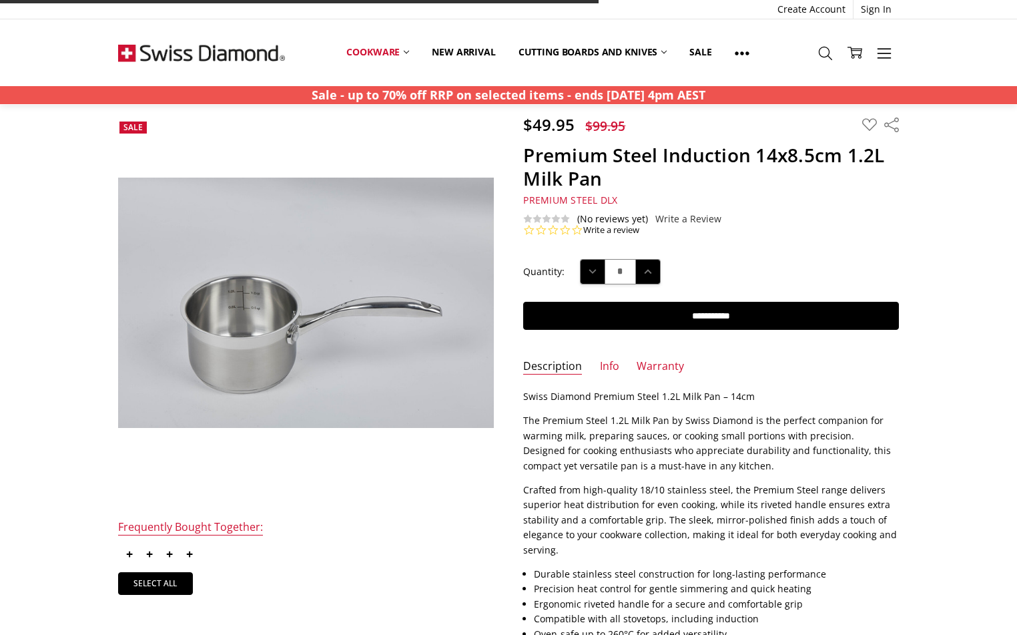
scroll to position [134, 0]
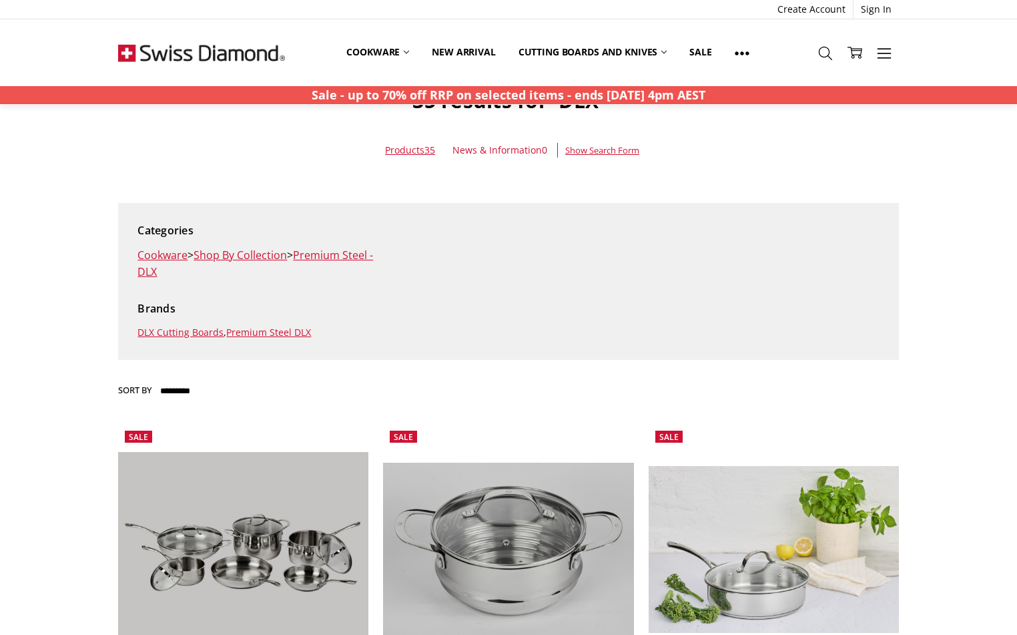
scroll to position [334, 0]
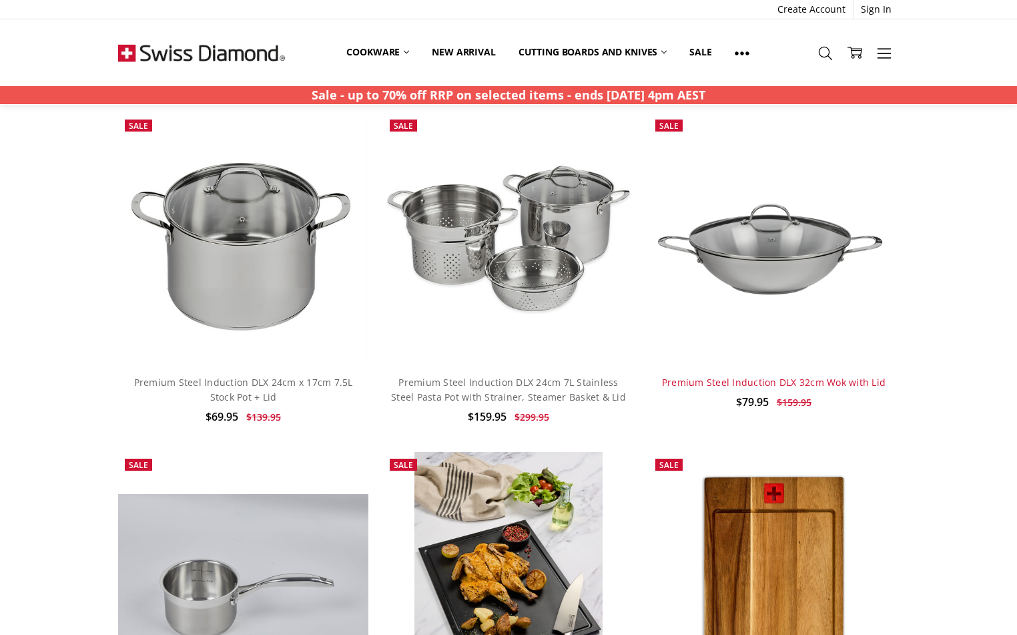
scroll to position [3538, 0]
